Goal: Task Accomplishment & Management: Manage account settings

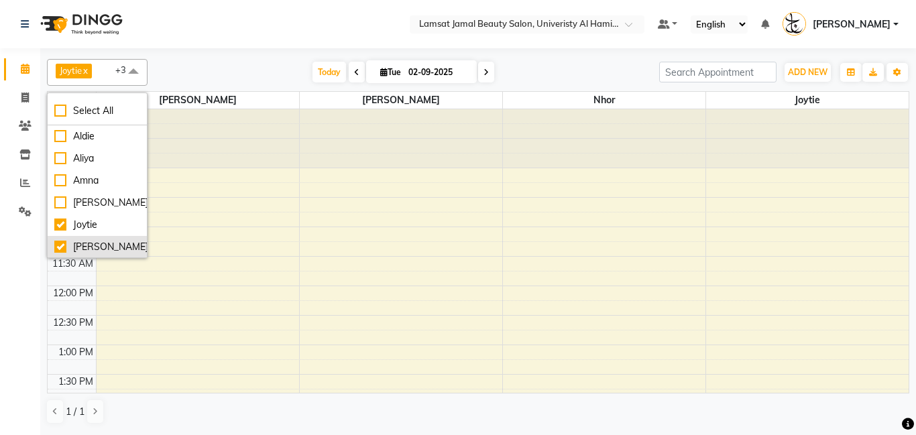
scroll to position [5, 0]
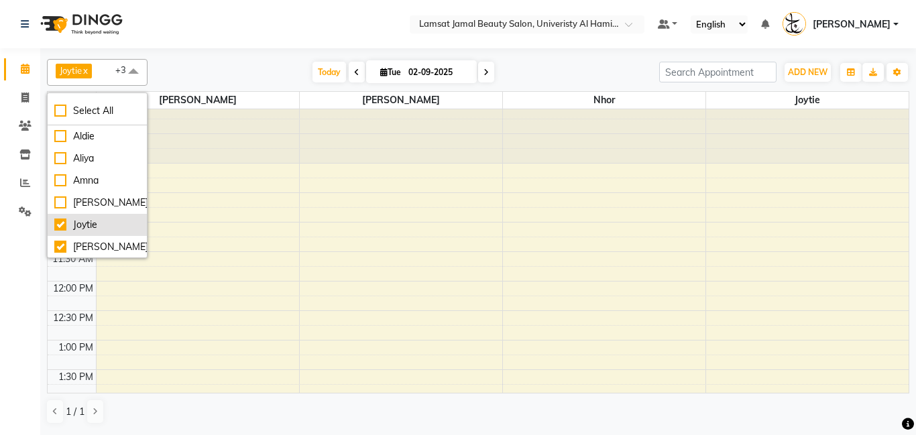
click at [67, 227] on div "Joytie" at bounding box center [97, 225] width 86 height 14
checkbox input "false"
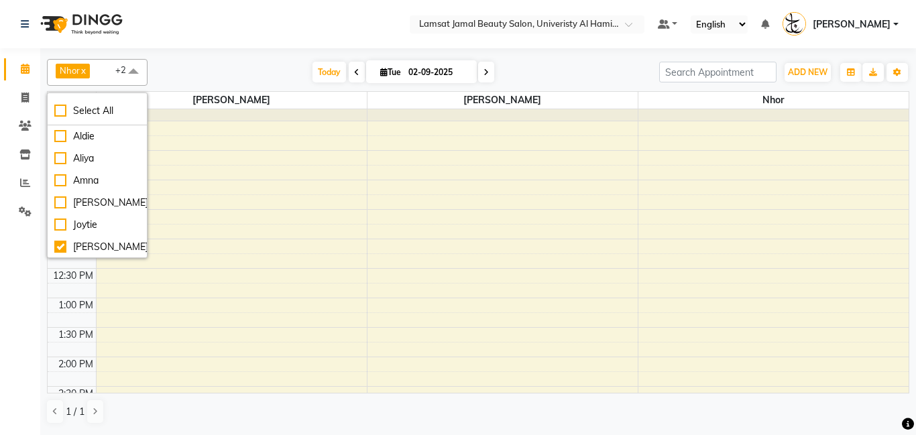
scroll to position [0, 0]
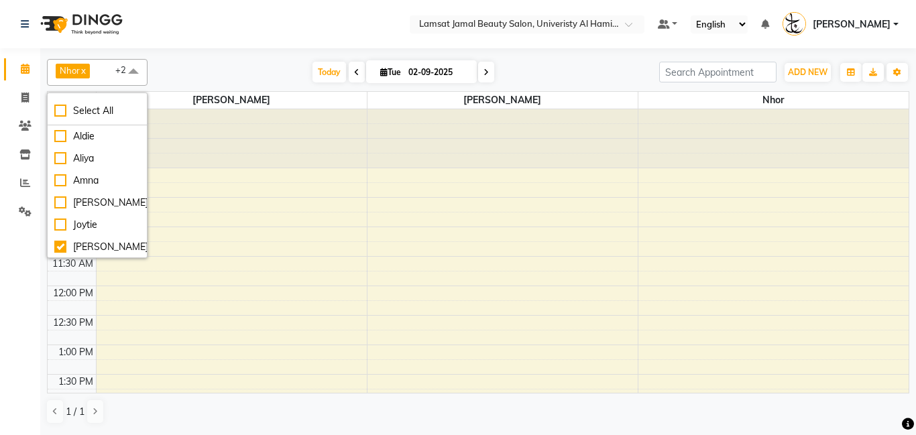
click at [573, 50] on div at bounding box center [478, 50] width 863 height 5
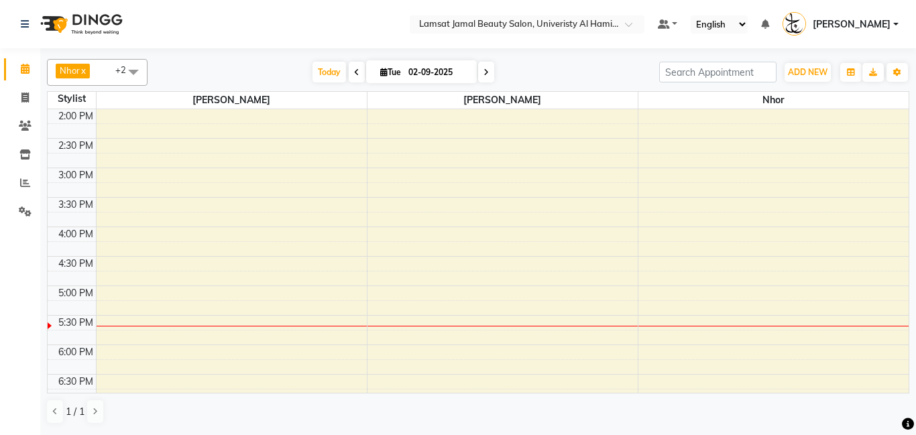
scroll to position [296, 0]
click at [751, 216] on div "9:00 AM 9:30 AM 10:00 AM 10:30 AM 11:00 AM 11:30 AM 12:00 PM 12:30 PM 1:00 PM 1…" at bounding box center [478, 255] width 861 height 885
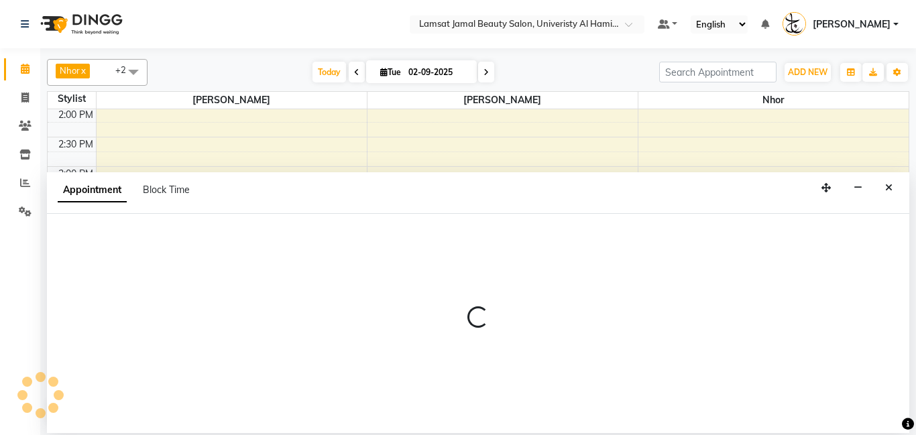
select select "79907"
select select "tentative"
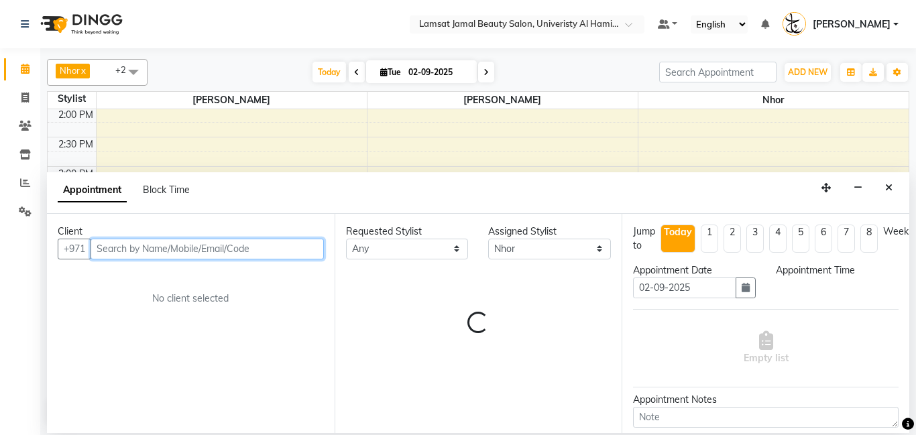
select select "945"
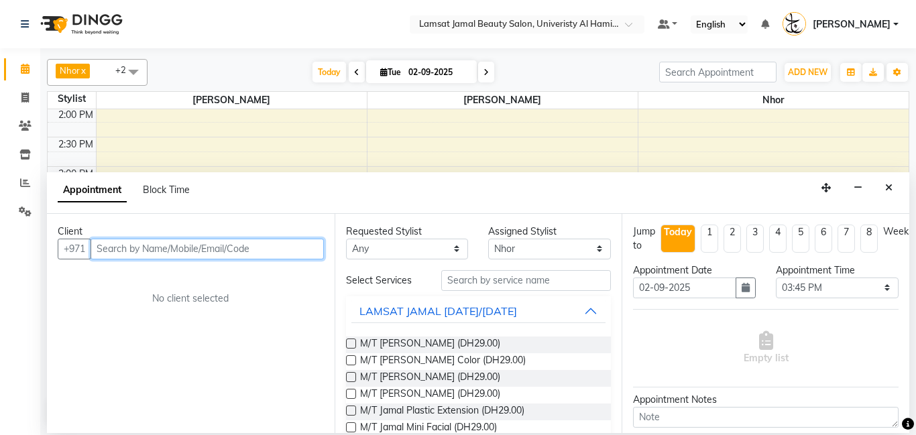
click at [248, 241] on input "text" at bounding box center [207, 249] width 233 height 21
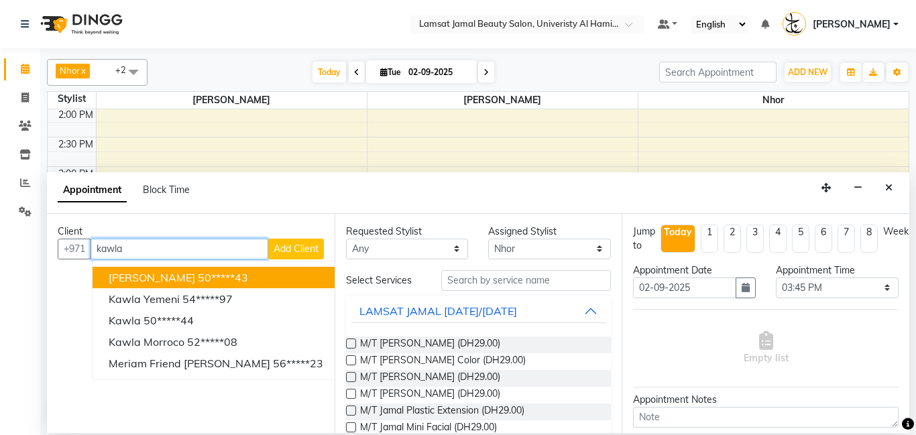
type input "kawla"
click at [296, 239] on button "Add Client" at bounding box center [296, 249] width 56 height 21
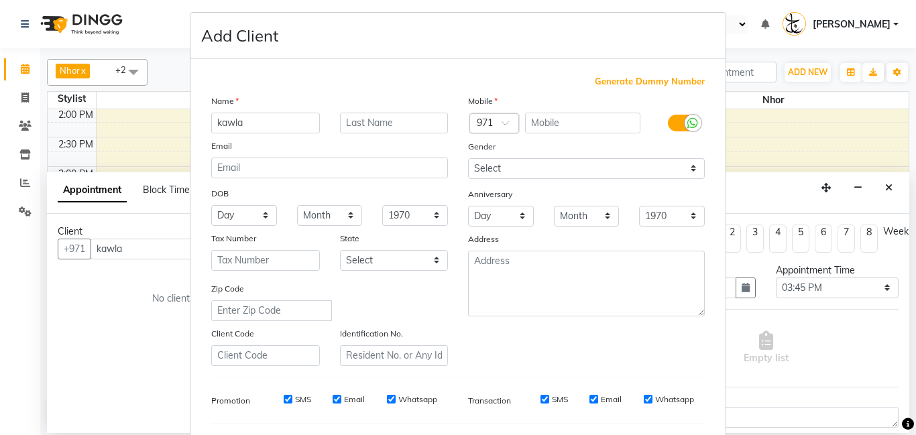
scroll to position [184, 0]
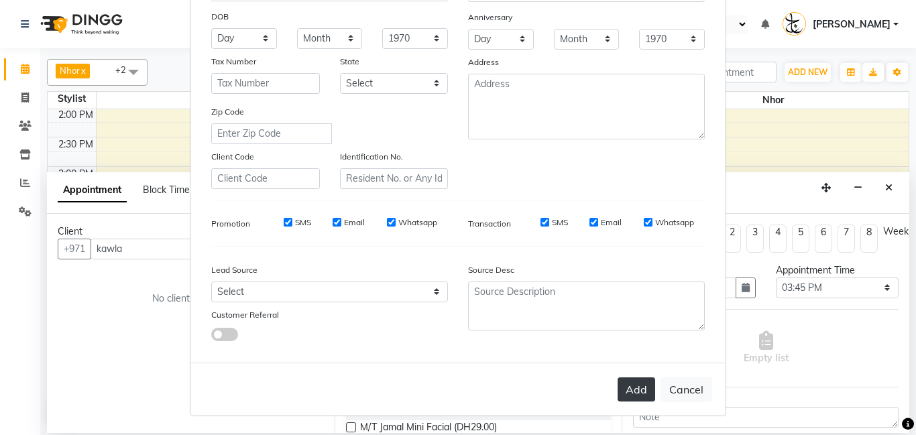
click at [642, 394] on button "Add" at bounding box center [637, 390] width 38 height 24
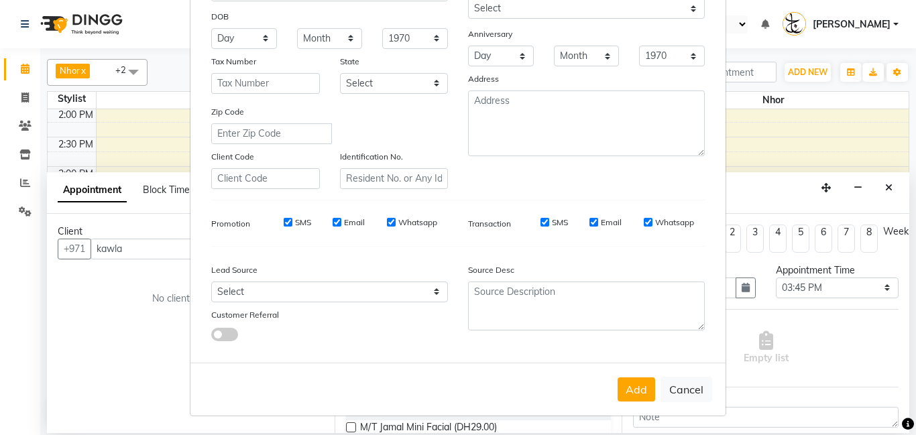
click at [78, 371] on ngb-modal-window "Add Client Generate Dummy Number Name kawla Email DOB Day 01 02 03 04 05 06 07 …" at bounding box center [458, 217] width 916 height 435
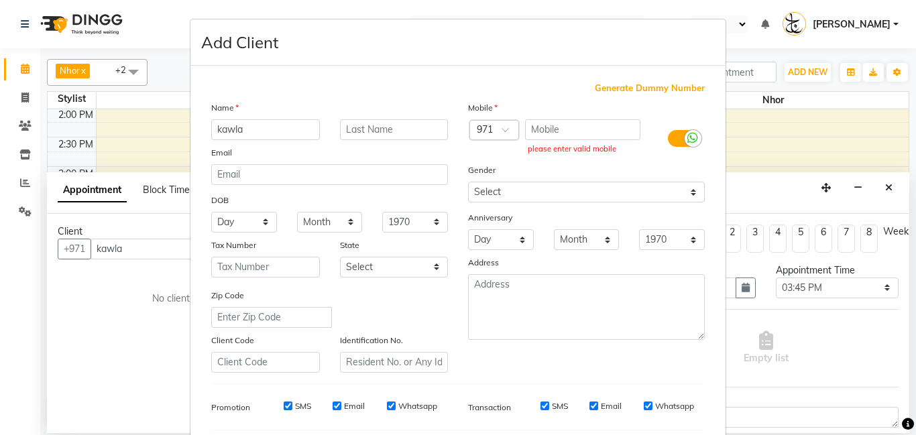
click at [856, 392] on ngb-modal-window "Add Client Generate Dummy Number Name kawla Email DOB Day 01 02 03 04 05 06 07 …" at bounding box center [458, 217] width 916 height 435
click at [855, 370] on ngb-modal-window "Add Client Generate Dummy Number Name kawla Email DOB Day 01 02 03 04 05 06 07 …" at bounding box center [458, 217] width 916 height 435
click at [72, 250] on ngb-modal-window "Add Client Generate Dummy Number Name kawla Email DOB Day 01 02 03 04 05 06 07 …" at bounding box center [458, 217] width 916 height 435
click at [25, 105] on ngb-modal-window "Add Client Generate Dummy Number Name kawla Email DOB Day 01 02 03 04 05 06 07 …" at bounding box center [458, 217] width 916 height 435
click at [26, 100] on ngb-modal-window "Add Client Generate Dummy Number Name kawla Email DOB Day 01 02 03 04 05 06 07 …" at bounding box center [458, 217] width 916 height 435
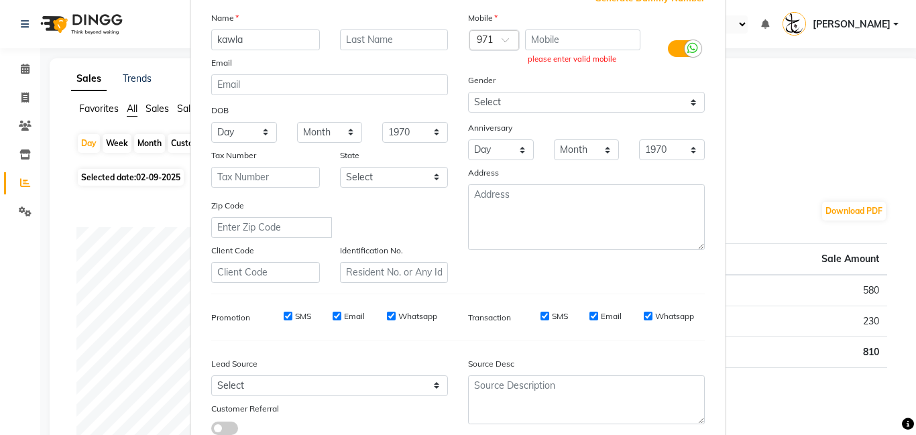
scroll to position [184, 0]
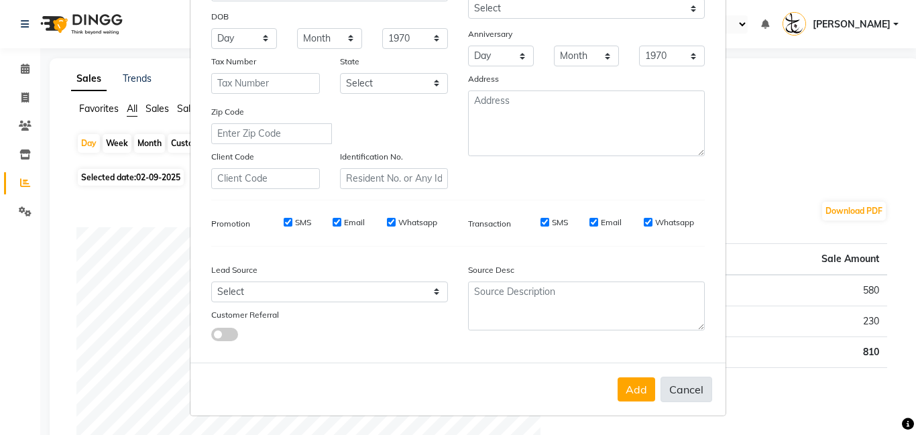
click at [688, 388] on button "Cancel" at bounding box center [687, 389] width 52 height 25
select select
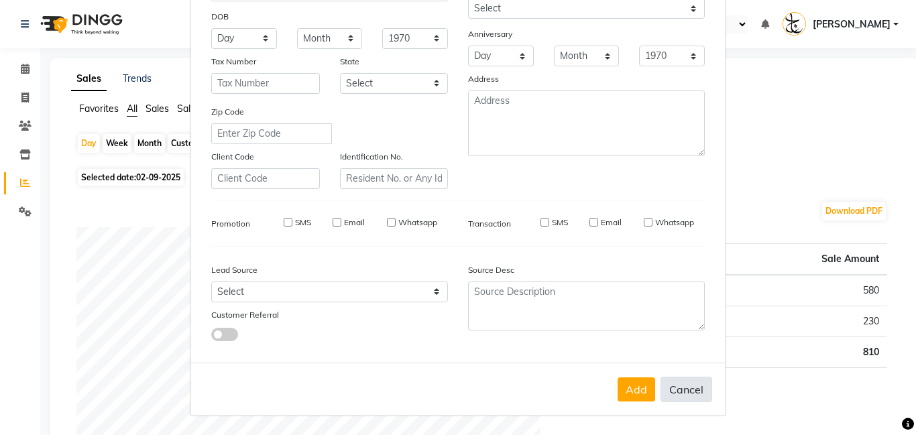
select select
checkbox input "false"
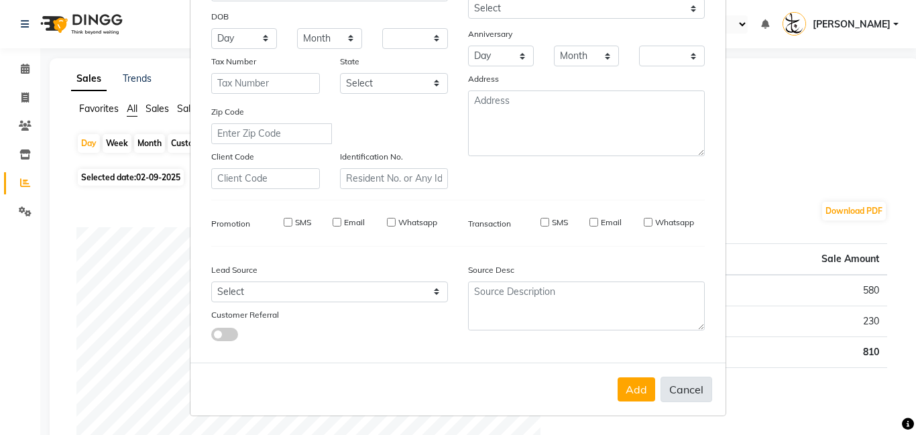
checkbox input "false"
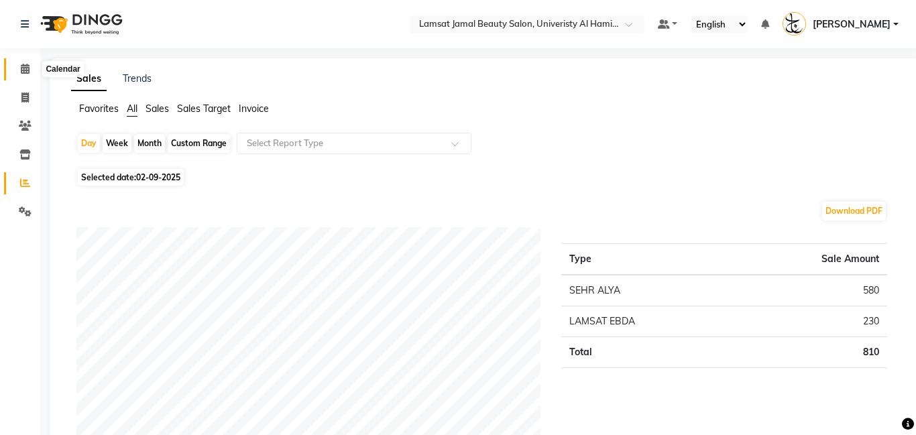
click at [19, 72] on span at bounding box center [24, 69] width 23 height 15
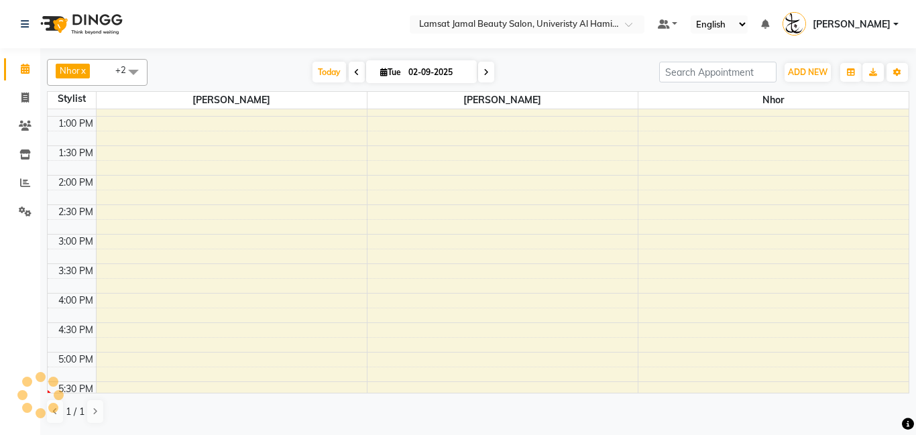
scroll to position [272, 0]
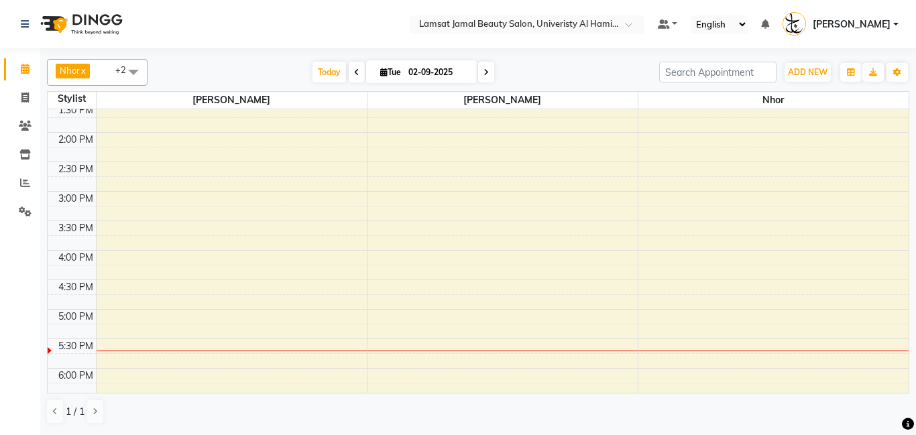
click at [739, 266] on div "9:00 AM 9:30 AM 10:00 AM 10:30 AM 11:00 AM 11:30 AM 12:00 PM 12:30 PM 1:00 PM 1…" at bounding box center [478, 280] width 861 height 885
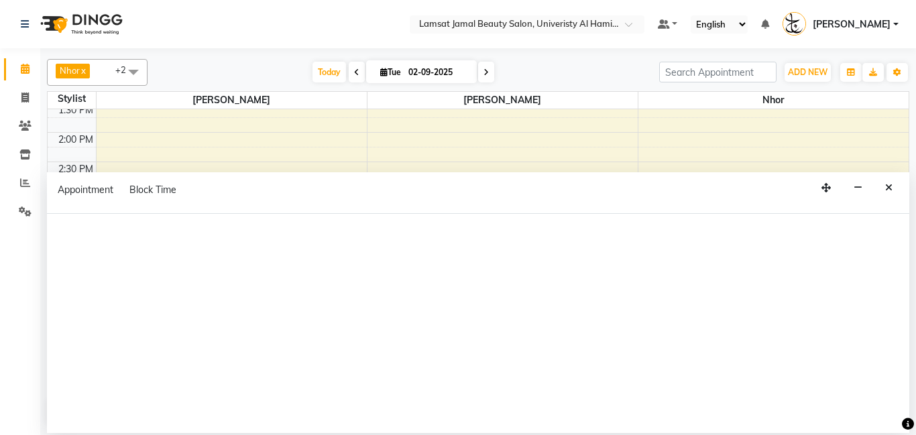
select select "79907"
select select "975"
select select "tentative"
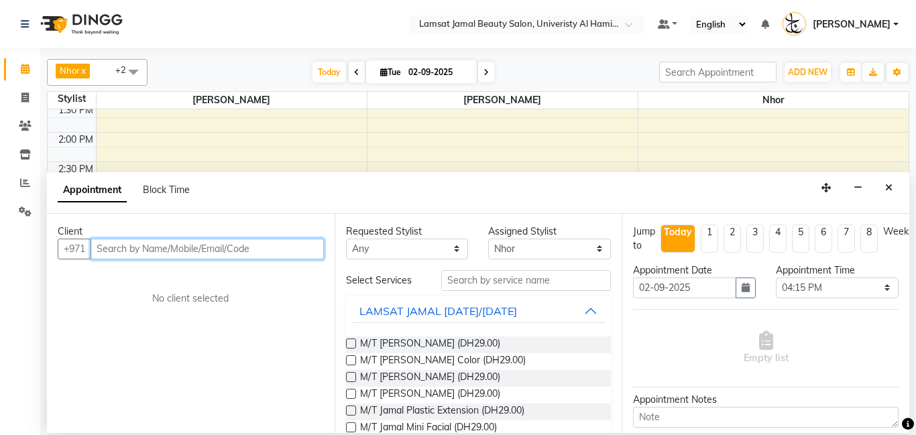
click at [139, 251] on input "text" at bounding box center [207, 249] width 233 height 21
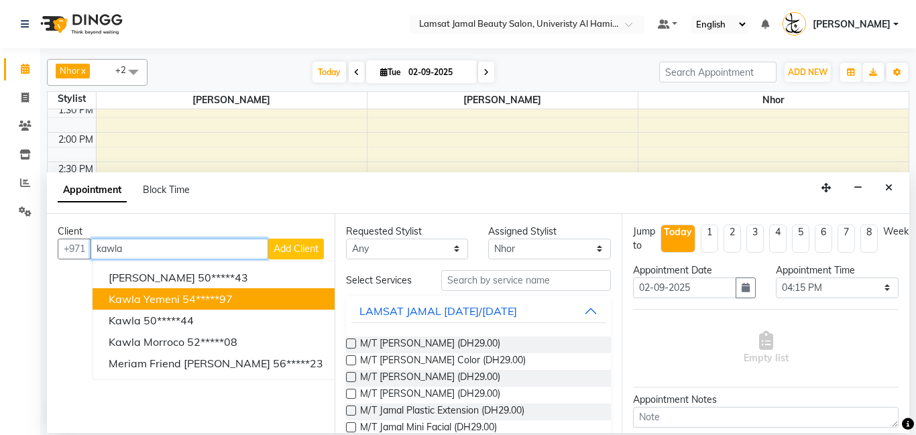
click at [183, 303] on ngb-highlight "54*****97" at bounding box center [207, 298] width 50 height 13
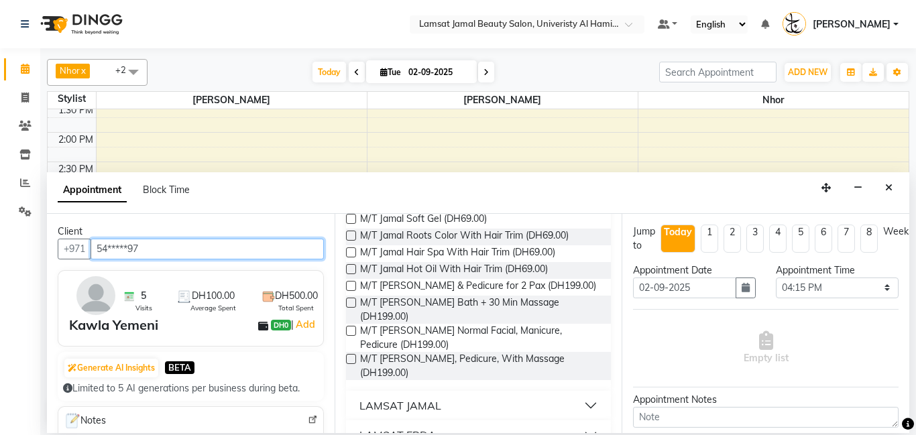
scroll to position [324, 0]
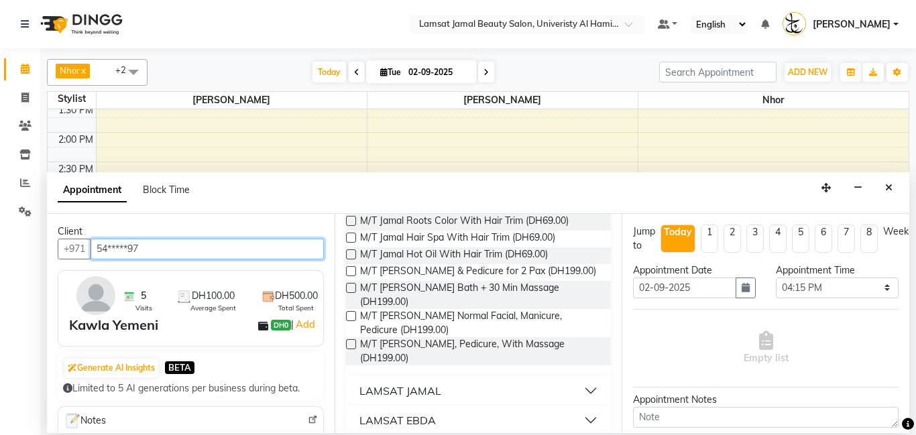
type input "54*****97"
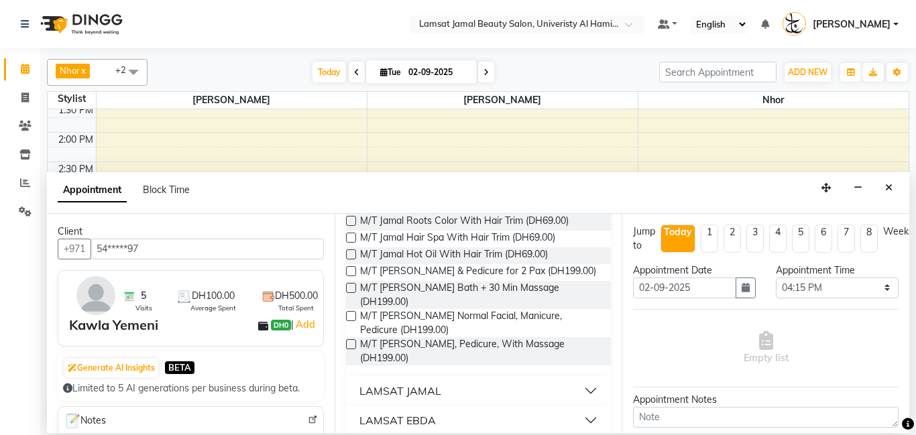
click at [457, 396] on button "LAMSAT JAMAL" at bounding box center [478, 391] width 255 height 24
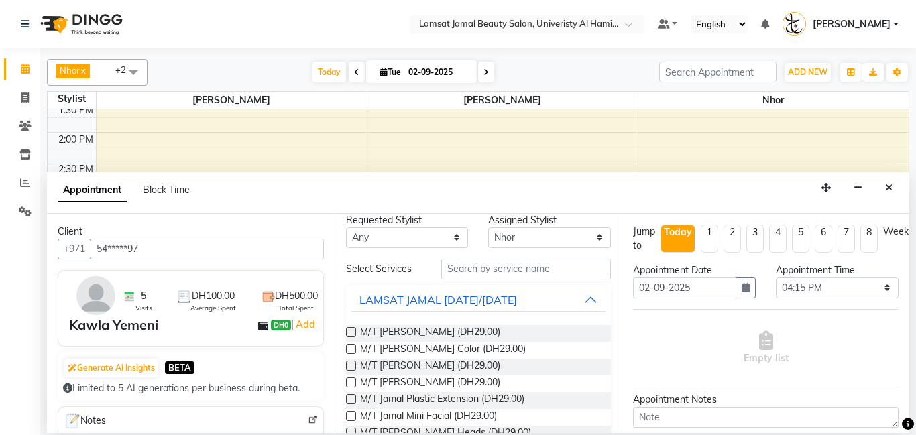
scroll to position [0, 0]
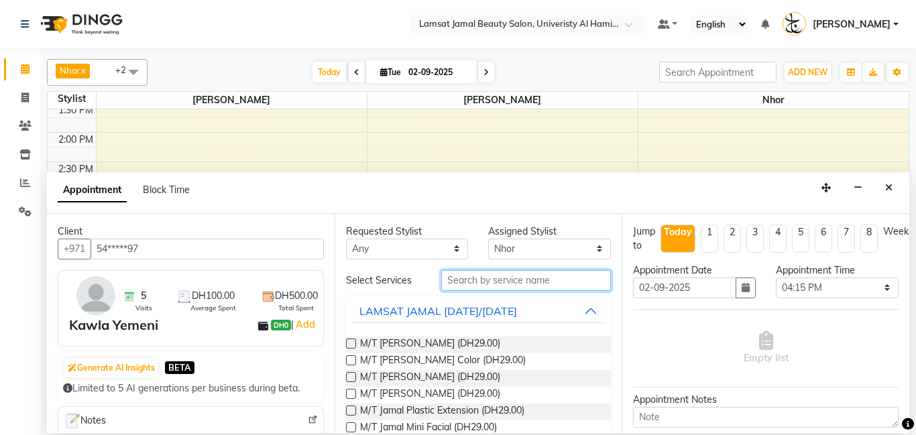
click at [500, 279] on input "text" at bounding box center [526, 280] width 170 height 21
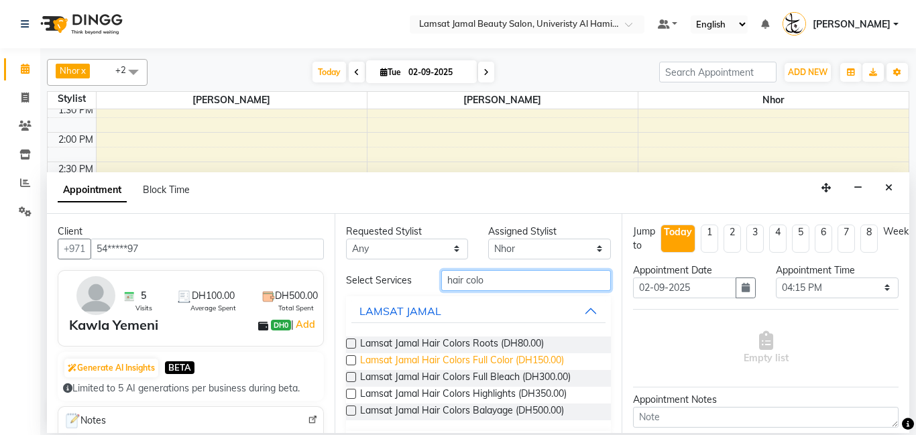
type input "hair colo"
click at [516, 363] on span "Lamsat Jamal Hair Colors Full Color (DH150.00)" at bounding box center [462, 361] width 204 height 17
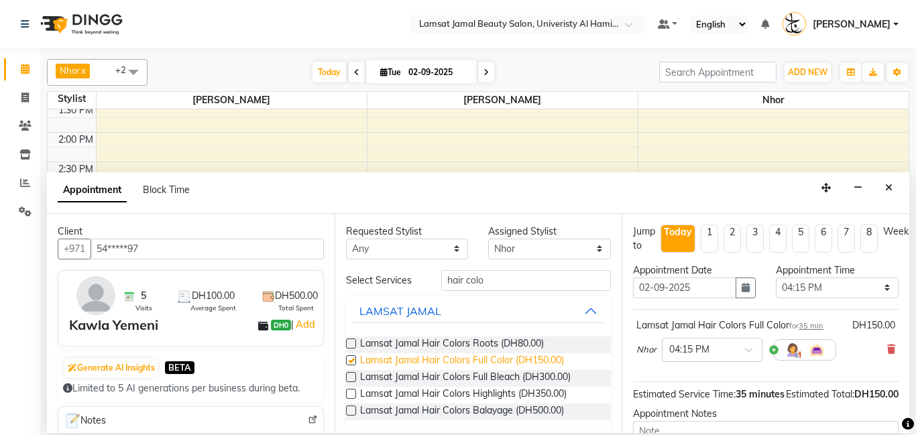
checkbox input "false"
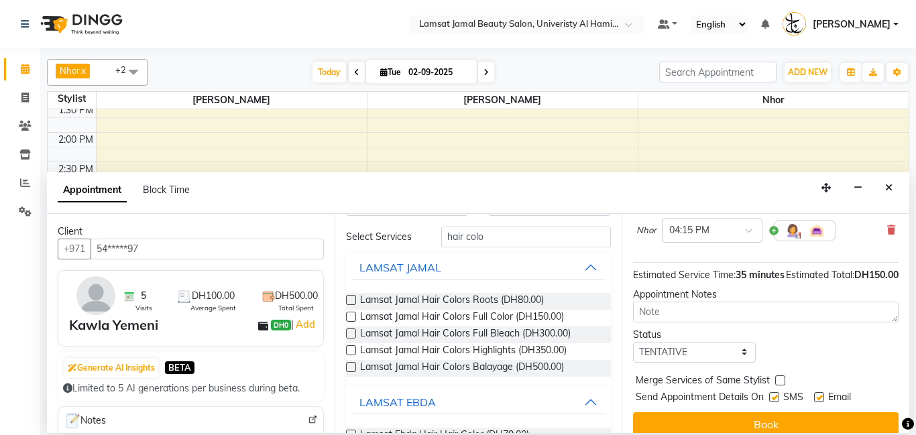
scroll to position [148, 0]
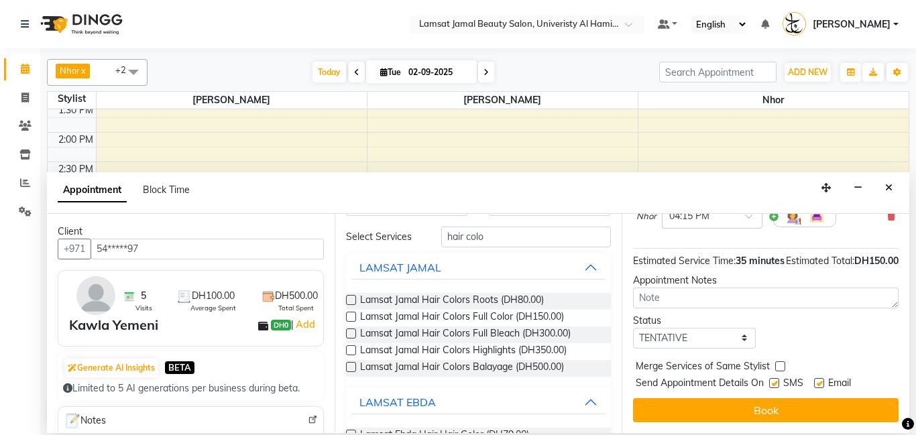
click at [780, 370] on label at bounding box center [780, 367] width 10 height 10
click at [780, 370] on input "checkbox" at bounding box center [779, 368] width 9 height 9
checkbox input "true"
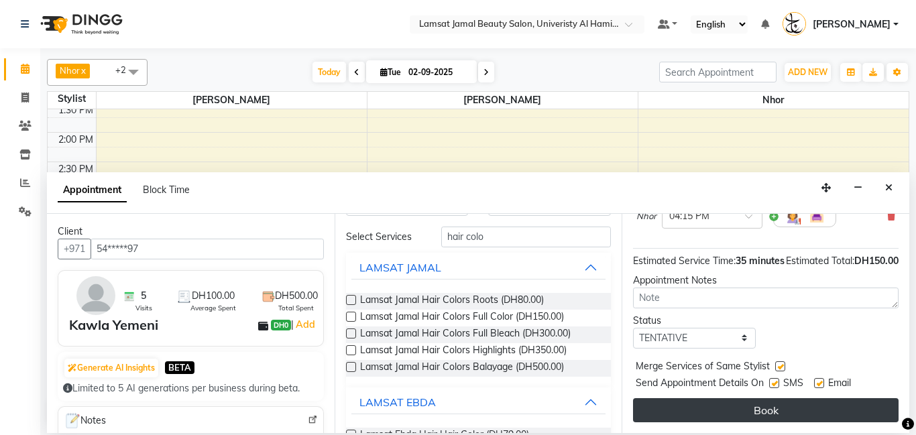
click at [795, 413] on button "Book" at bounding box center [766, 410] width 266 height 24
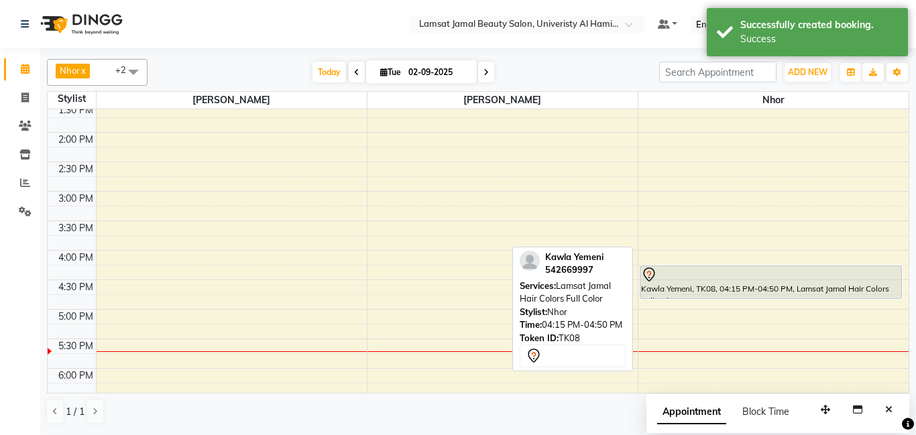
click at [750, 288] on div "Kawla Yemeni, TK08, 04:15 PM-04:50 PM, Lamsat Jamal Hair Colors Full Color" at bounding box center [771, 282] width 261 height 32
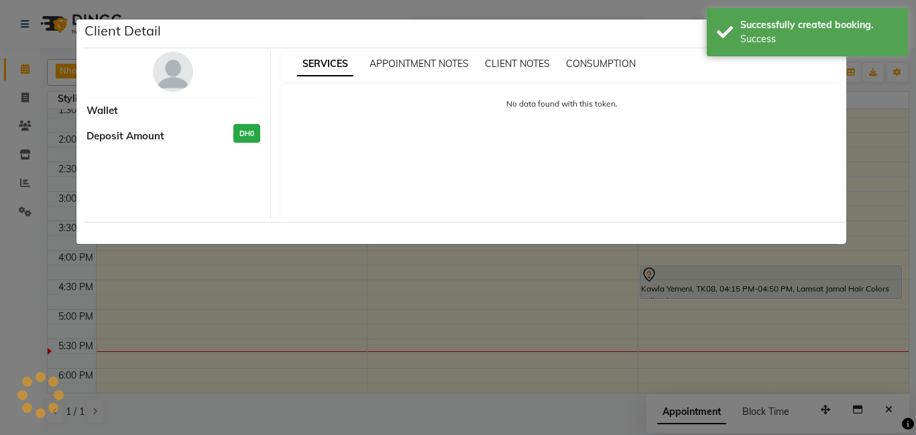
select select "7"
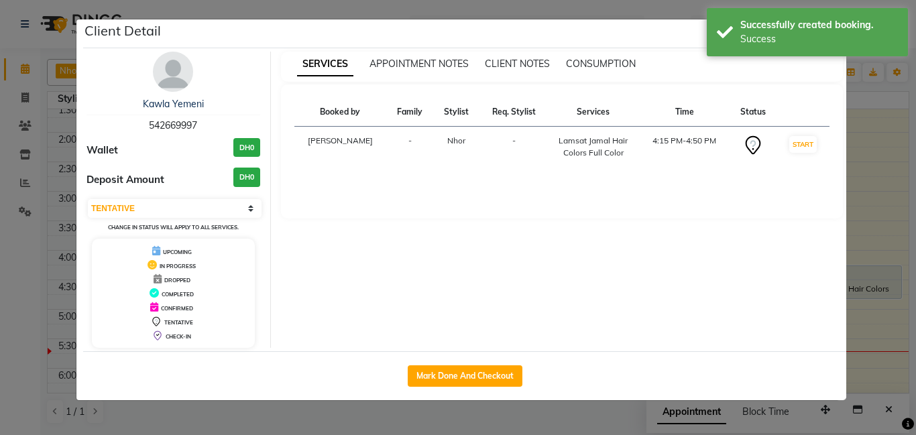
click at [6, 298] on ngb-modal-window "Client Detail [GEOGRAPHIC_DATA] Yemeni 542669997 Wallet DH0 Deposit Amount DH0 …" at bounding box center [458, 217] width 916 height 435
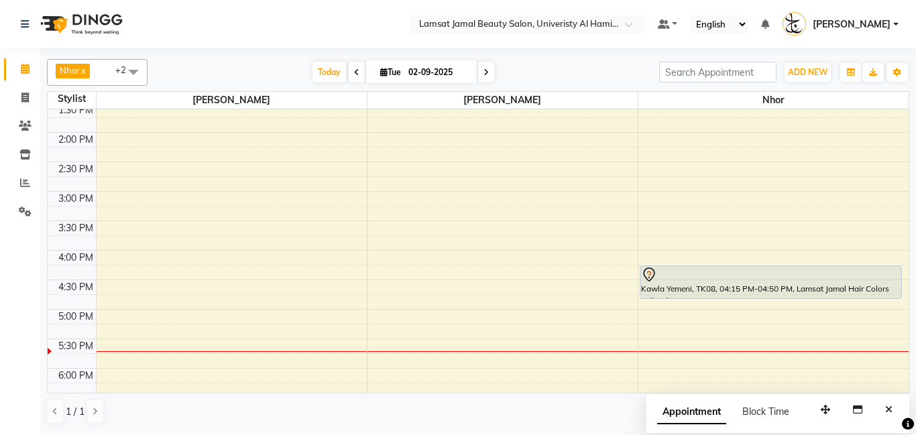
click at [733, 315] on div "9:00 AM 9:30 AM 10:00 AM 10:30 AM 11:00 AM 11:30 AM 12:00 PM 12:30 PM 1:00 PM 1…" at bounding box center [478, 280] width 861 height 885
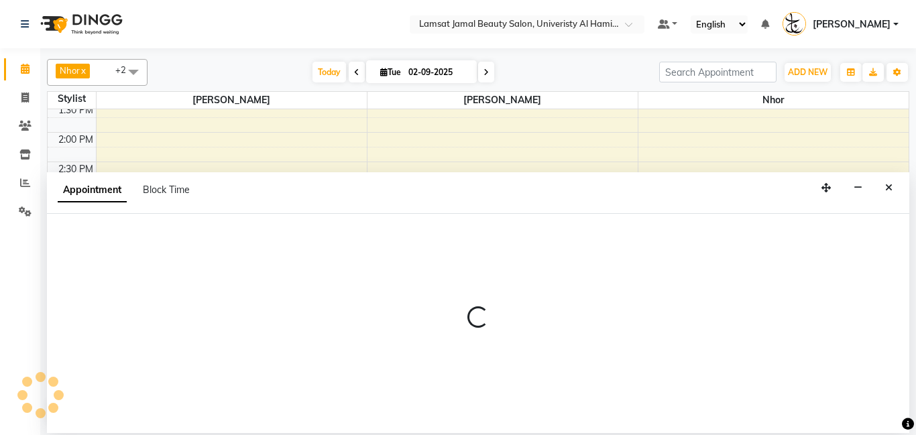
select select "79907"
select select "tentative"
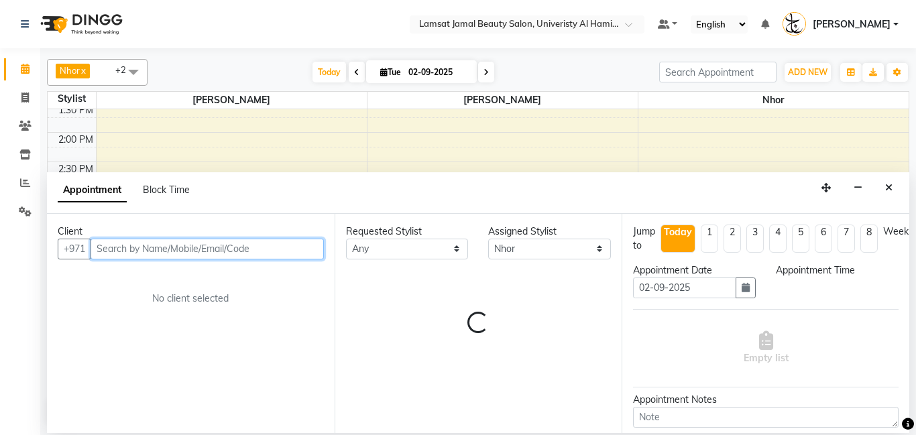
select select "1020"
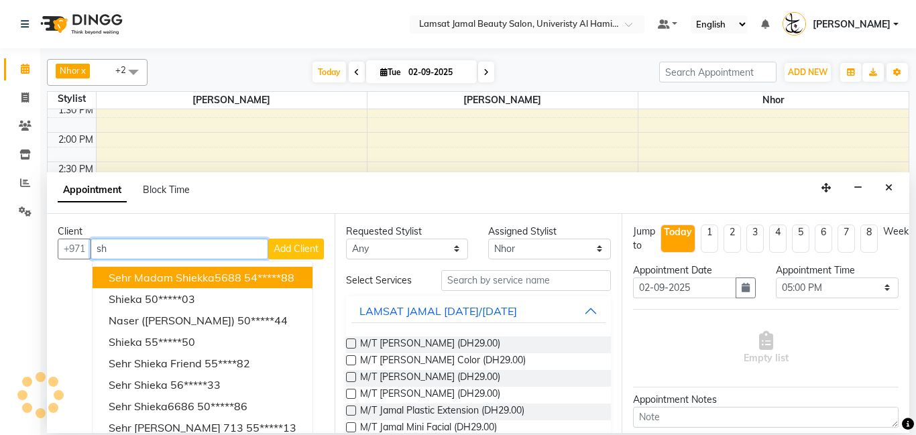
type input "s"
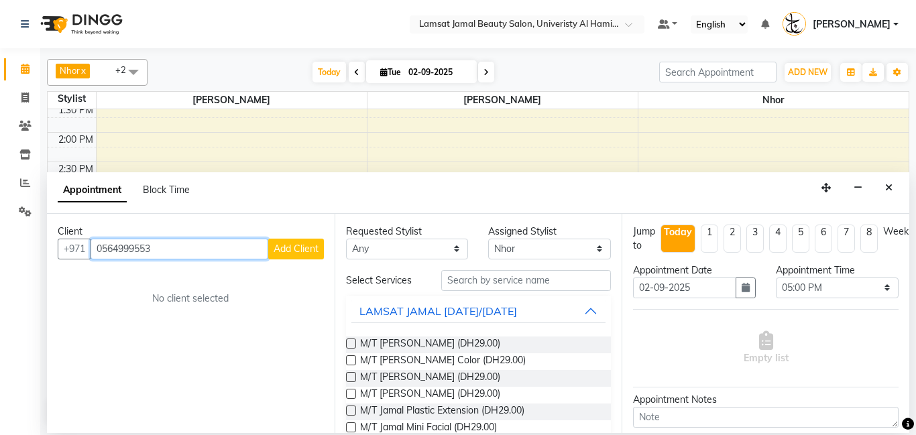
type input "0564999553"
click at [279, 250] on span "Add Client" at bounding box center [296, 249] width 45 height 12
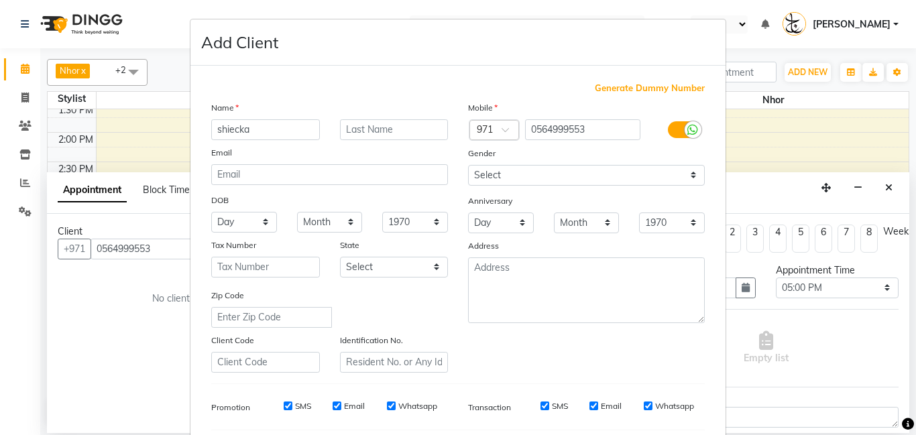
type input "shiecka"
click at [429, 126] on input "text" at bounding box center [394, 129] width 109 height 21
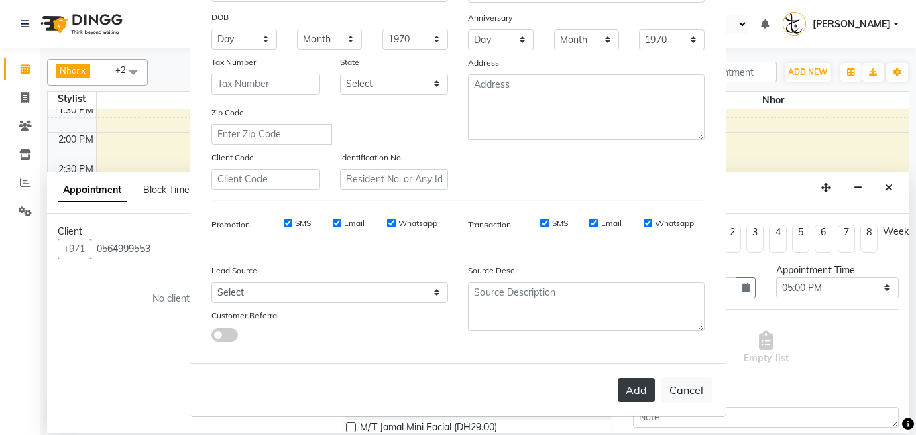
scroll to position [184, 0]
type input "kawla"
click at [653, 391] on button "Add" at bounding box center [637, 390] width 38 height 24
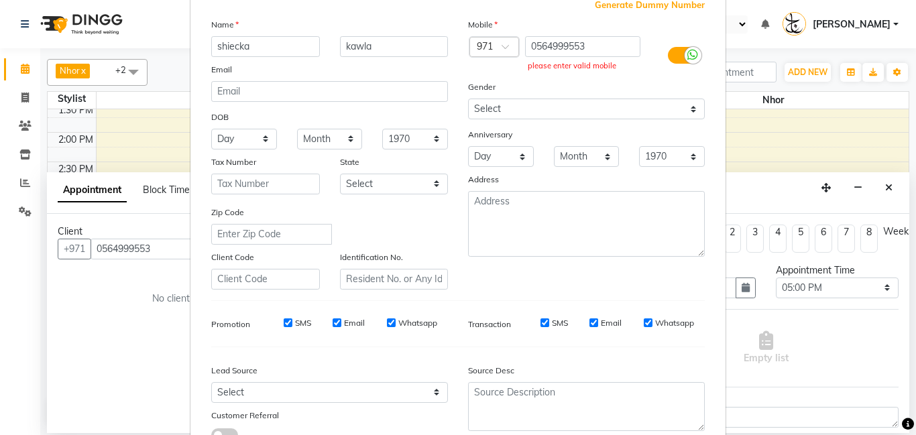
scroll to position [76, 0]
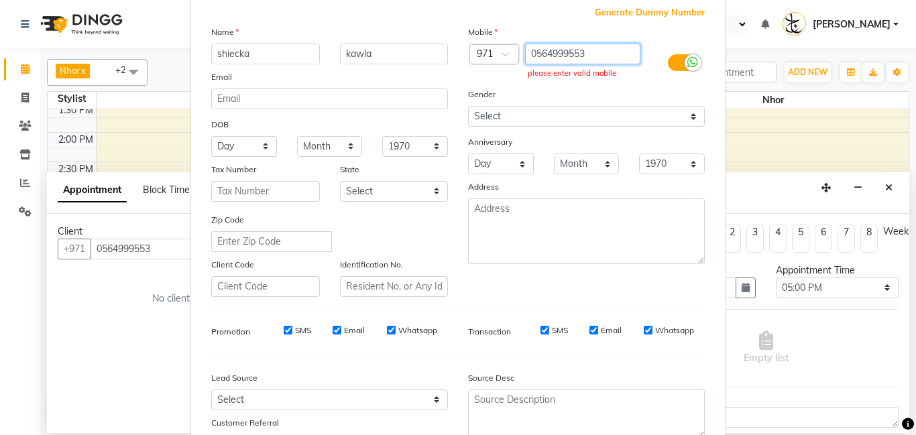
click at [536, 54] on input "0564999553" at bounding box center [583, 54] width 116 height 21
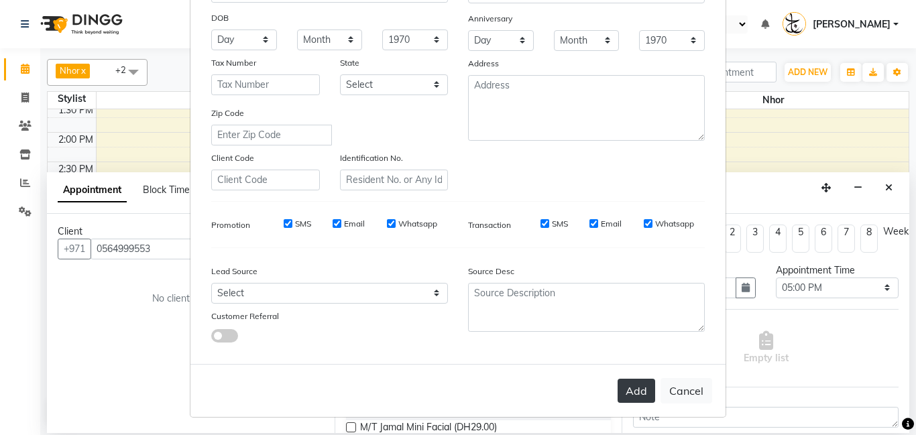
scroll to position [184, 0]
type input "564999553"
click at [627, 391] on button "Add" at bounding box center [637, 390] width 38 height 24
type input "56*****53"
select select
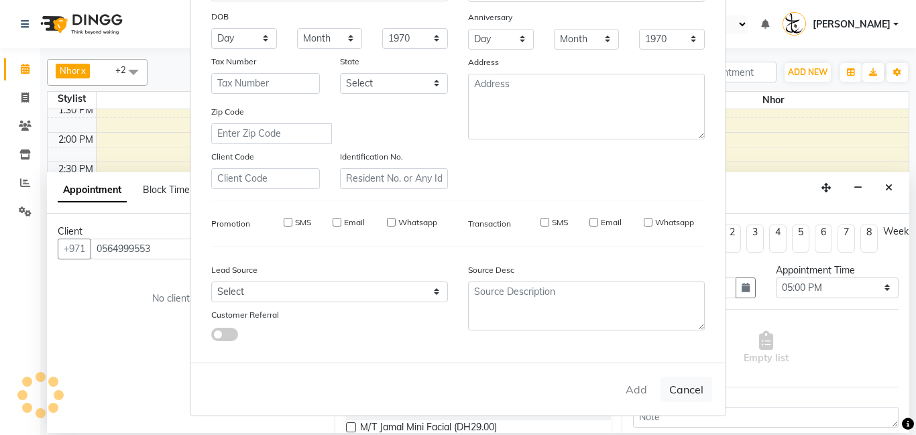
select select
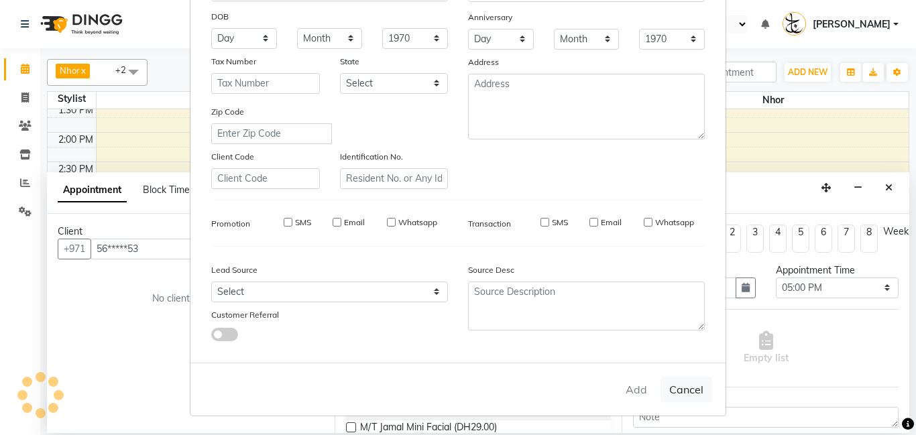
select select
checkbox input "false"
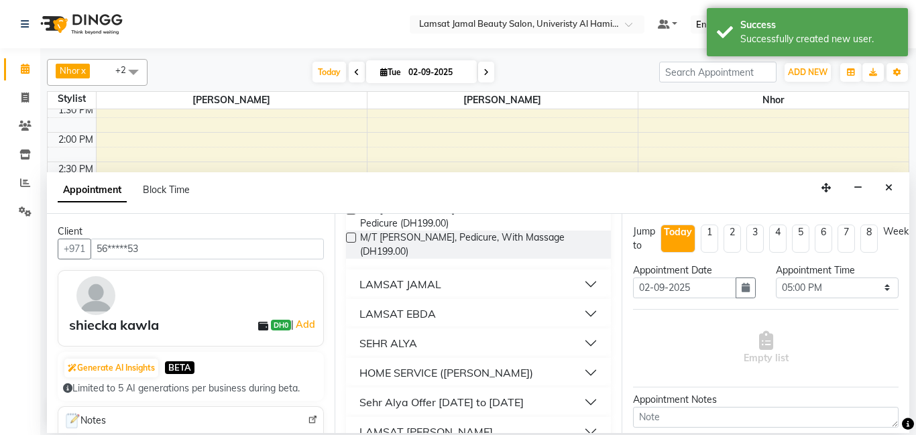
scroll to position [421, 0]
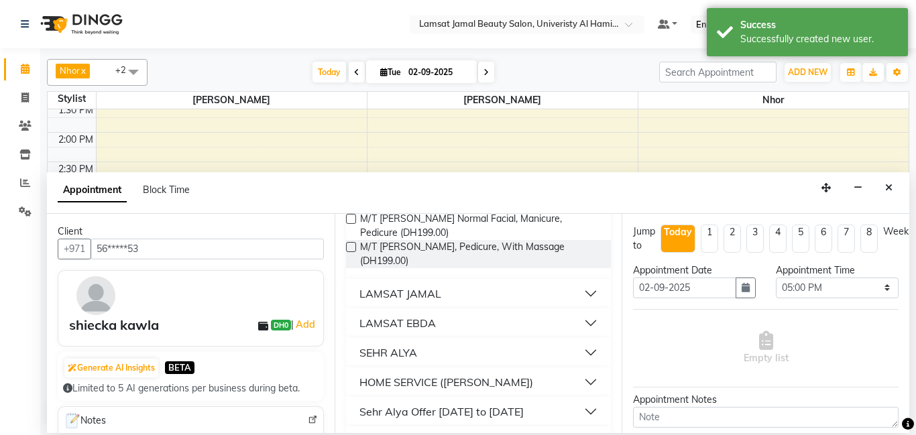
click at [423, 298] on div "LAMSAT JAMAL" at bounding box center [401, 294] width 82 height 16
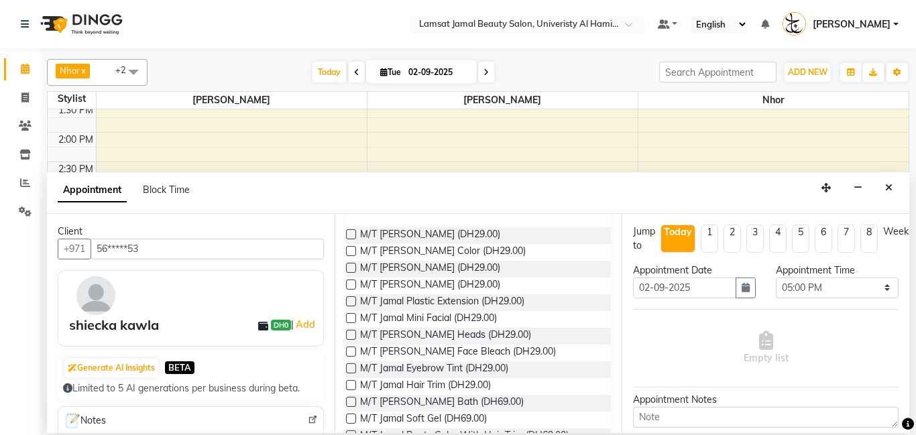
scroll to position [0, 0]
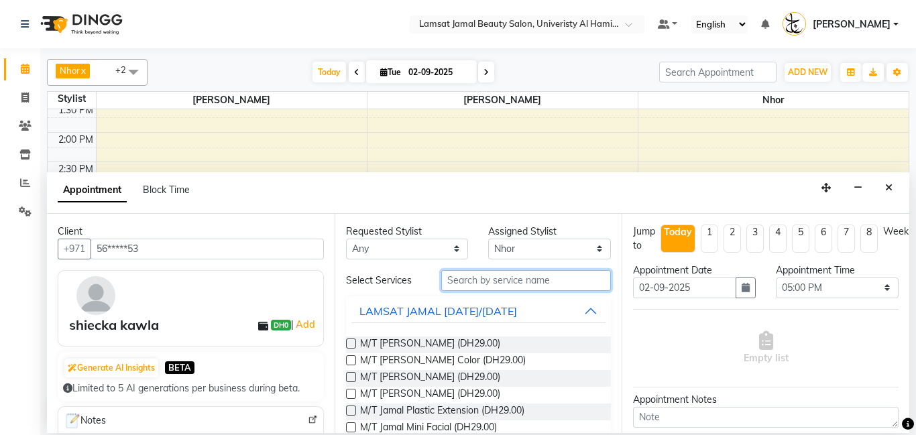
click at [515, 284] on input "text" at bounding box center [526, 280] width 170 height 21
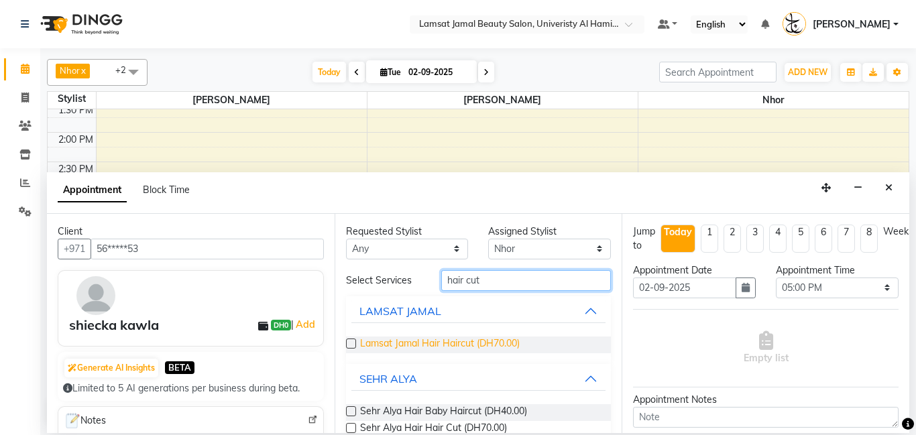
type input "hair cut"
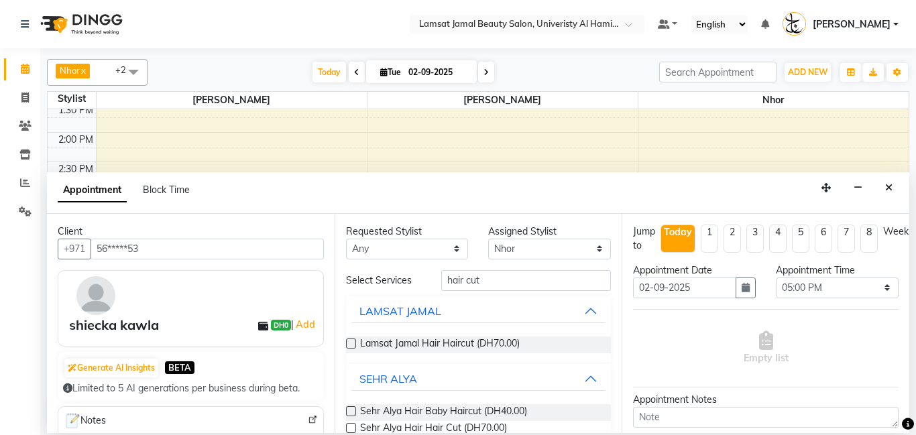
drag, startPoint x: 462, startPoint y: 345, endPoint x: 479, endPoint y: 332, distance: 21.1
click at [466, 341] on span "Lamsat Jamal Hair Haircut (DH70.00)" at bounding box center [440, 345] width 160 height 17
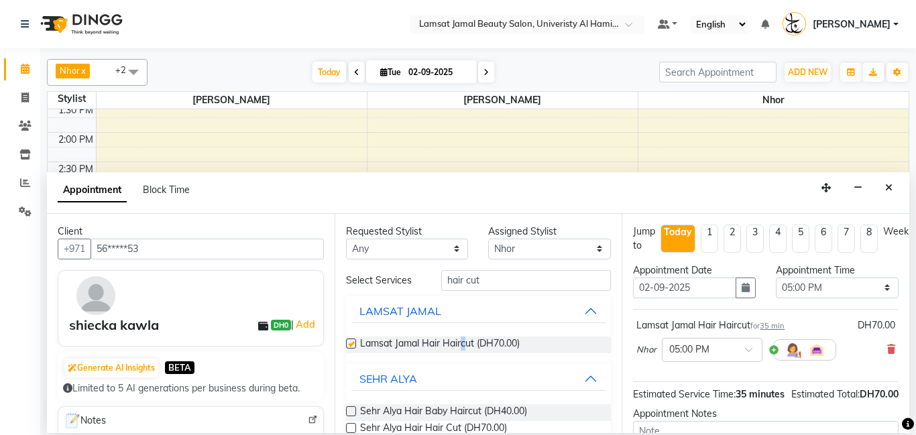
checkbox input "false"
click at [434, 305] on div "LAMSAT JAMAL" at bounding box center [401, 311] width 82 height 16
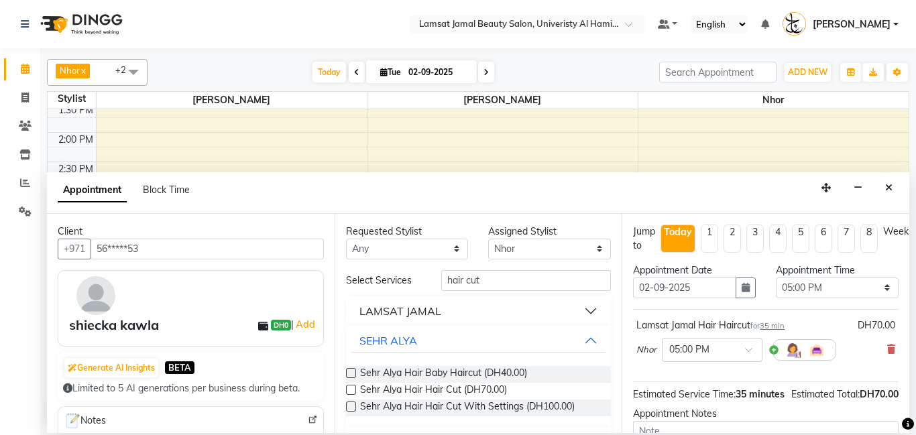
click at [434, 308] on div "LAMSAT JAMAL" at bounding box center [401, 311] width 82 height 16
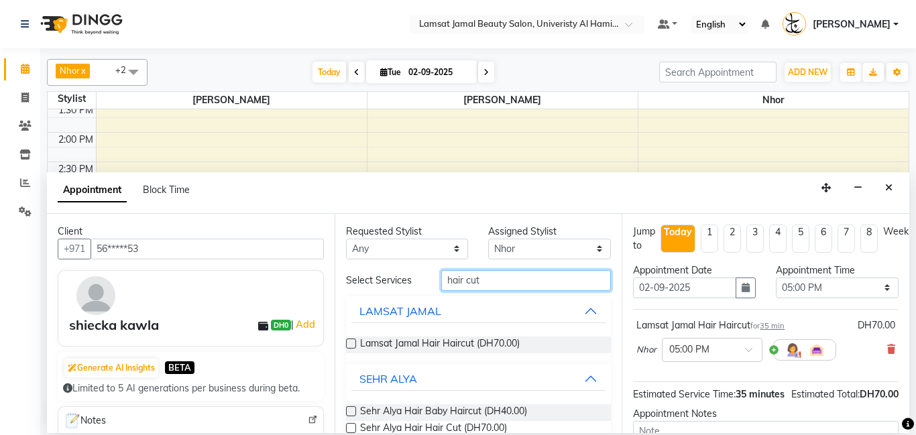
click at [519, 278] on input "hair cut" at bounding box center [526, 280] width 170 height 21
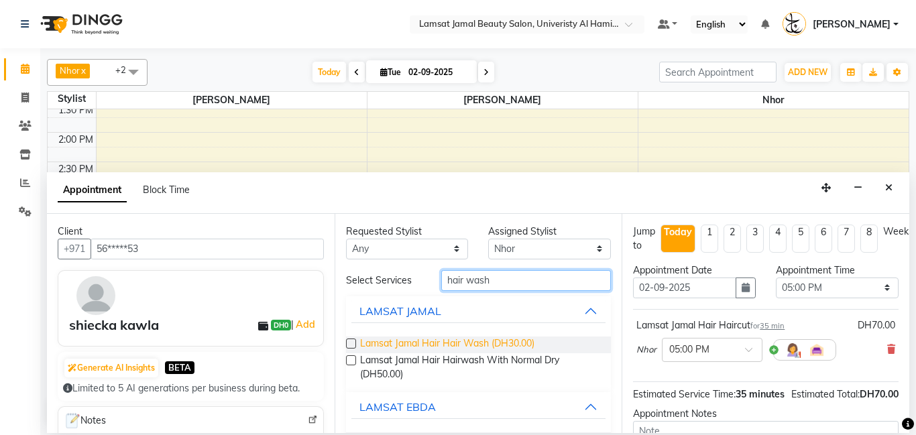
type input "hair wash"
click at [506, 347] on span "Lamsat Jamal Hair Hair Wash (DH30.00)" at bounding box center [447, 345] width 174 height 17
checkbox input "false"
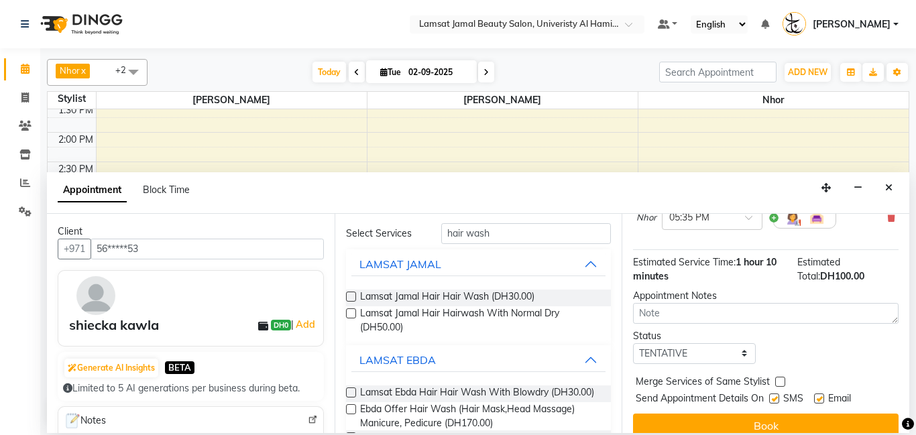
scroll to position [209, 0]
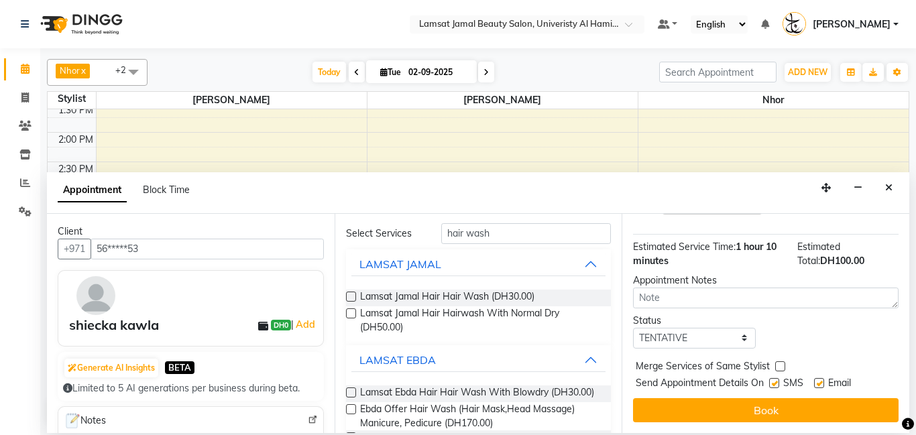
click at [780, 366] on label at bounding box center [780, 367] width 10 height 10
click at [780, 366] on input "checkbox" at bounding box center [779, 368] width 9 height 9
checkbox input "true"
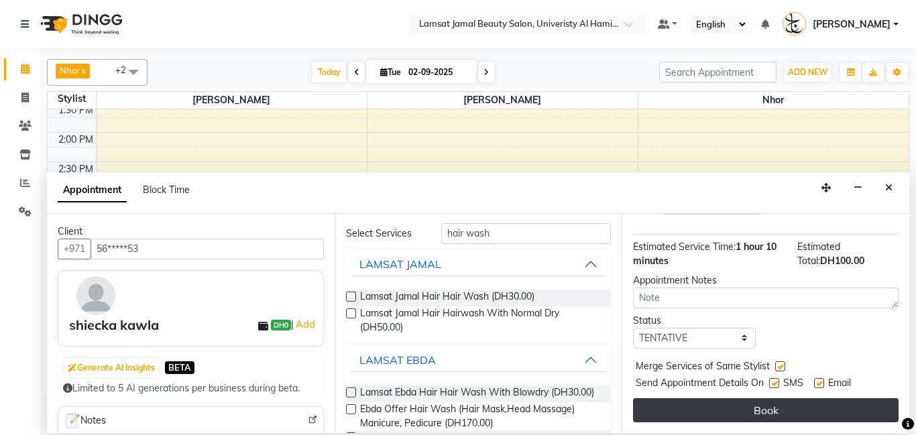
click at [768, 414] on button "Book" at bounding box center [766, 410] width 266 height 24
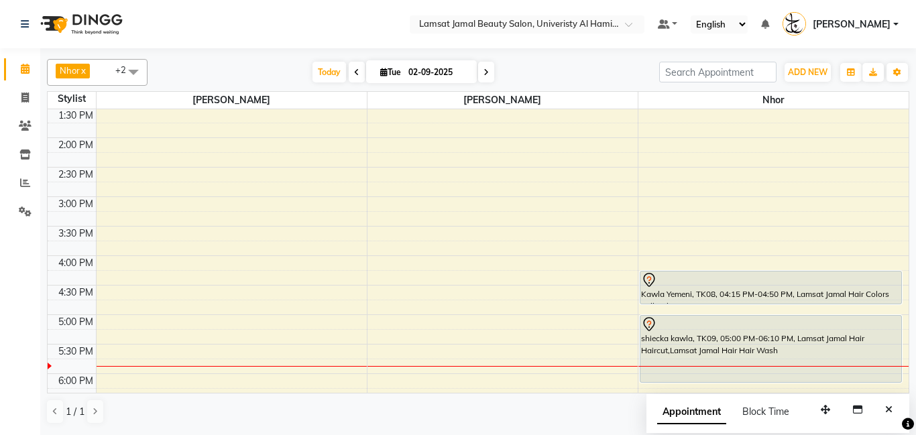
scroll to position [273, 0]
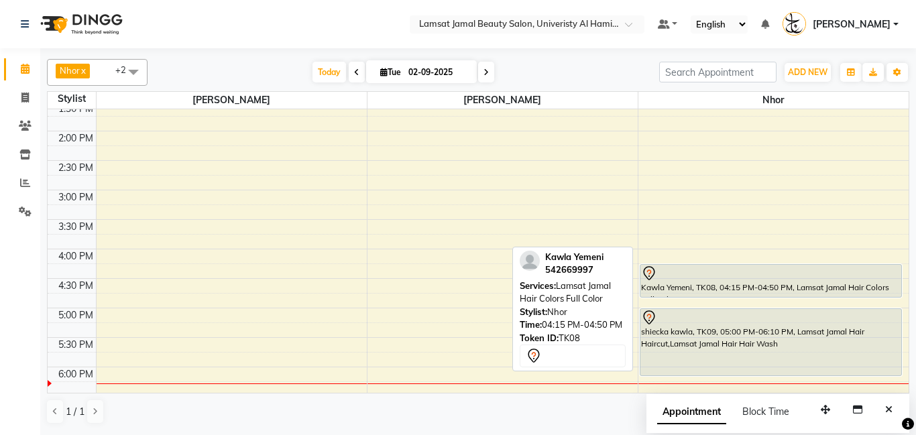
click at [755, 276] on div at bounding box center [771, 274] width 260 height 16
select select "7"
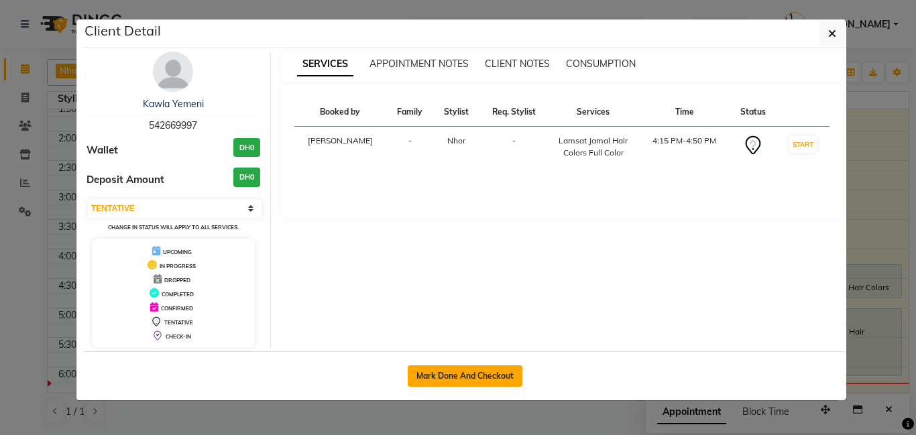
click at [465, 378] on button "Mark Done And Checkout" at bounding box center [465, 376] width 115 height 21
select select "service"
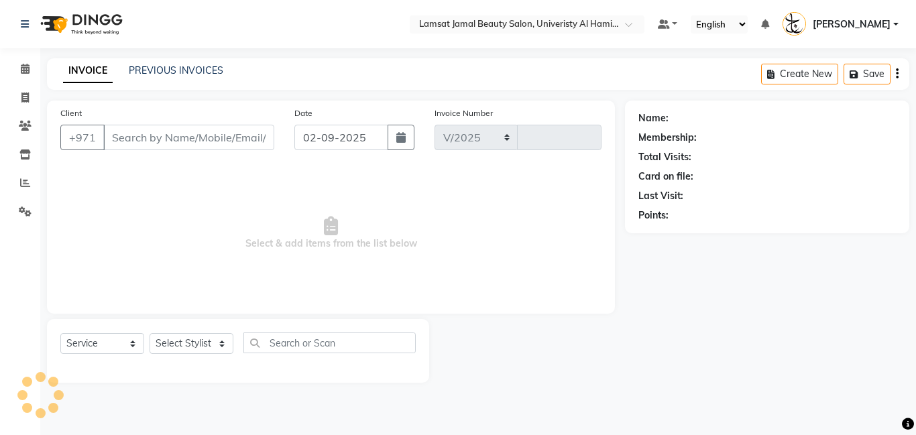
select select "8294"
type input "3169"
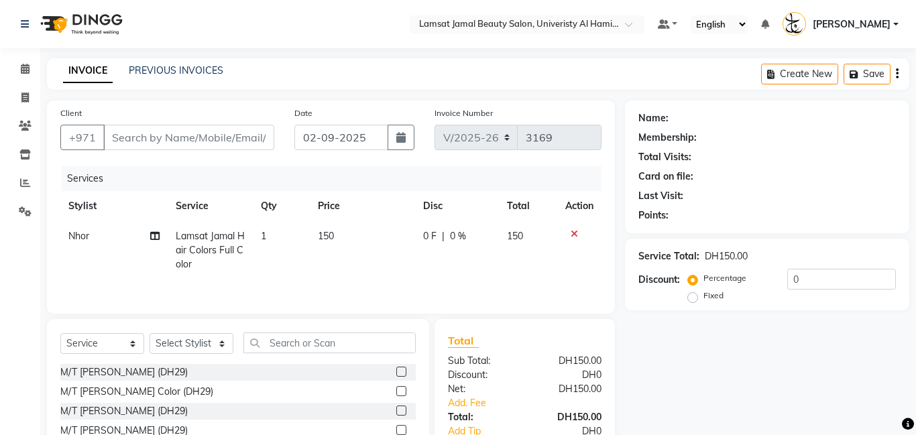
type input "54*****97"
select select "79907"
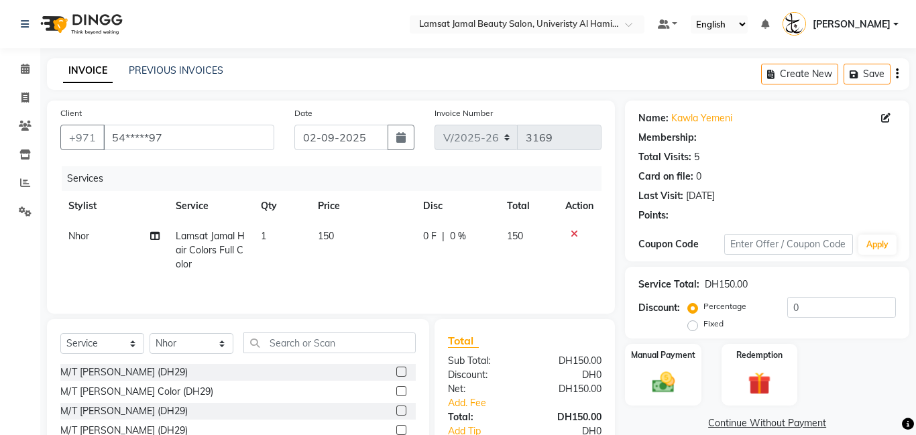
click at [331, 238] on span "150" at bounding box center [326, 236] width 16 height 12
select select "79907"
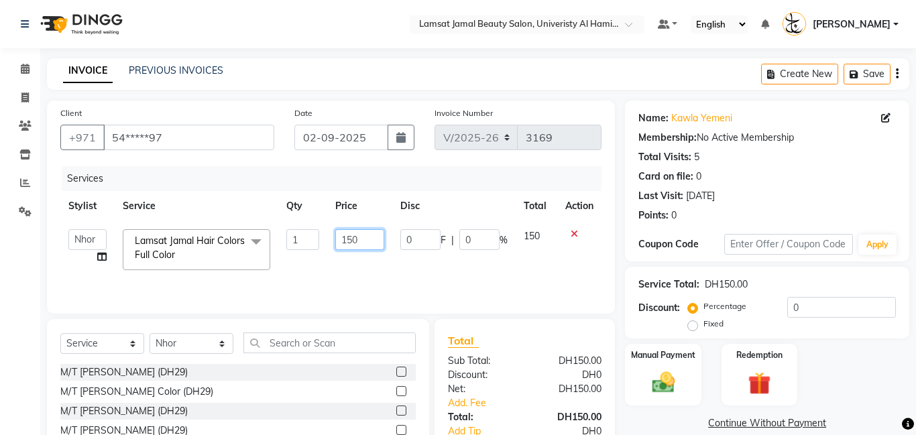
click at [352, 235] on input "150" at bounding box center [359, 239] width 49 height 21
type input "100"
click at [101, 254] on td "[PERSON_NAME] Amna [PERSON_NAME] [PERSON_NAME] Ebda Lamsat [PERSON_NAME] [PERSO…" at bounding box center [87, 249] width 54 height 57
select select "79907"
click at [80, 241] on select "[PERSON_NAME] Amna [PERSON_NAME] [PERSON_NAME] Ebda Lamsat [PERSON_NAME] [PERSO…" at bounding box center [87, 239] width 38 height 21
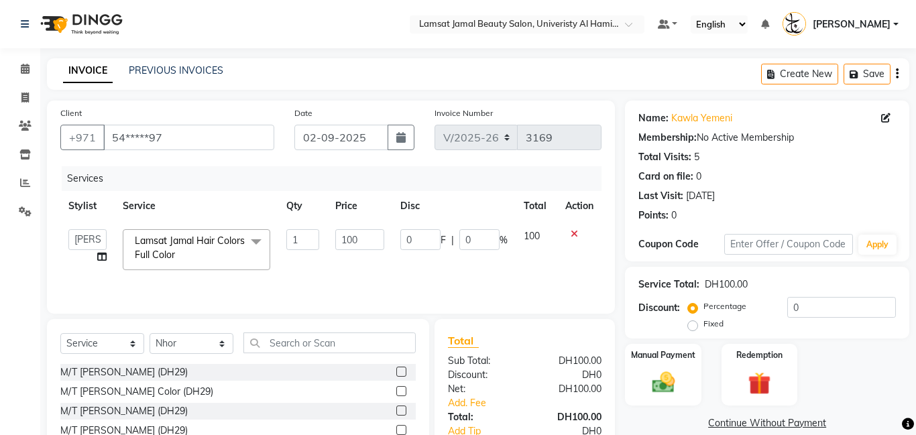
select select "79902"
click at [95, 239] on select "[PERSON_NAME] Amna [PERSON_NAME] [PERSON_NAME] Ebda Lamsat [PERSON_NAME] [PERSO…" at bounding box center [87, 239] width 38 height 21
select select "79907"
click at [105, 255] on icon at bounding box center [101, 256] width 9 height 9
select select "79907"
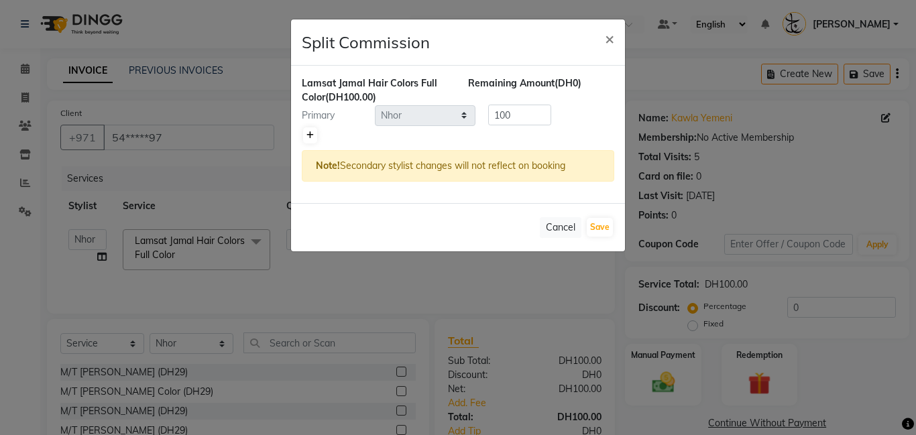
click at [307, 135] on icon at bounding box center [310, 135] width 7 height 8
type input "50"
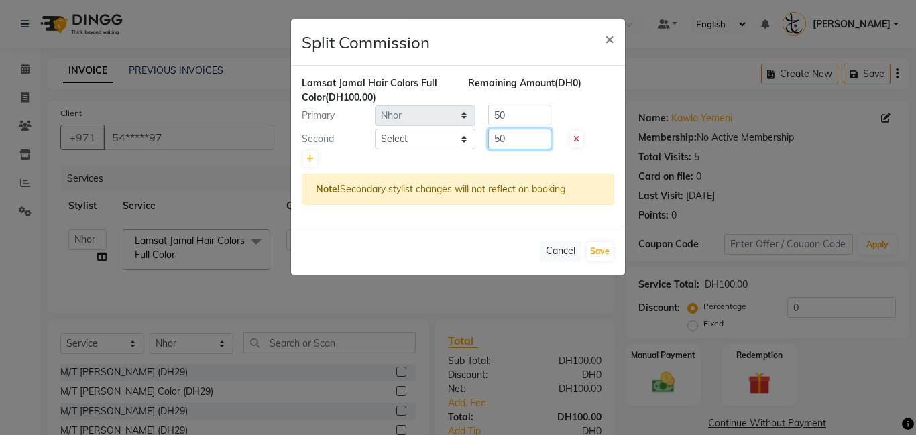
click at [506, 135] on input "50" at bounding box center [519, 139] width 63 height 21
type input "5"
type input "40"
click at [465, 144] on select "Select [PERSON_NAME] Amna [PERSON_NAME] [PERSON_NAME] Ebda Lamsat [PERSON_NAME]…" at bounding box center [425, 139] width 101 height 21
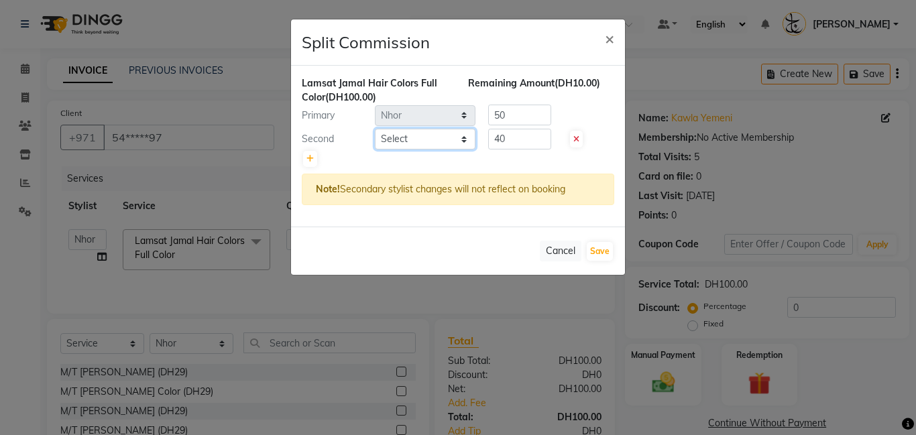
select select "79902"
click at [375, 129] on select "Select [PERSON_NAME] Amna [PERSON_NAME] [PERSON_NAME] Ebda Lamsat [PERSON_NAME]…" at bounding box center [425, 139] width 101 height 21
click at [514, 113] on input "50" at bounding box center [519, 115] width 63 height 21
type input "5"
type input "60"
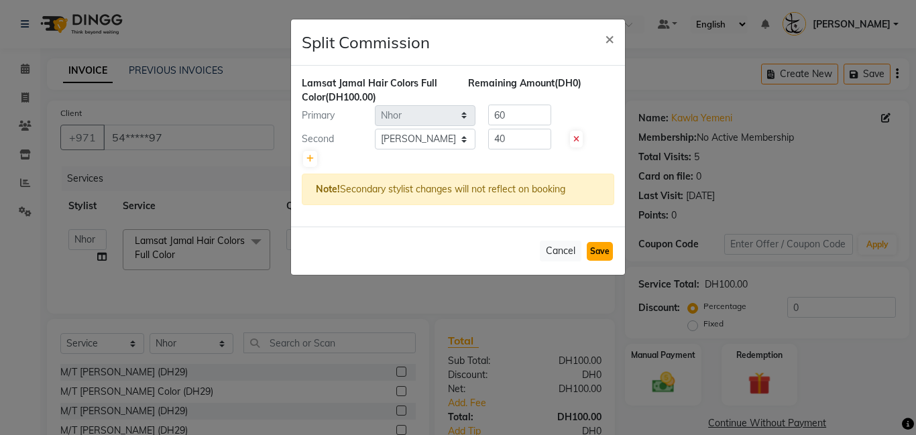
click at [600, 254] on button "Save" at bounding box center [600, 251] width 26 height 19
select select "Select"
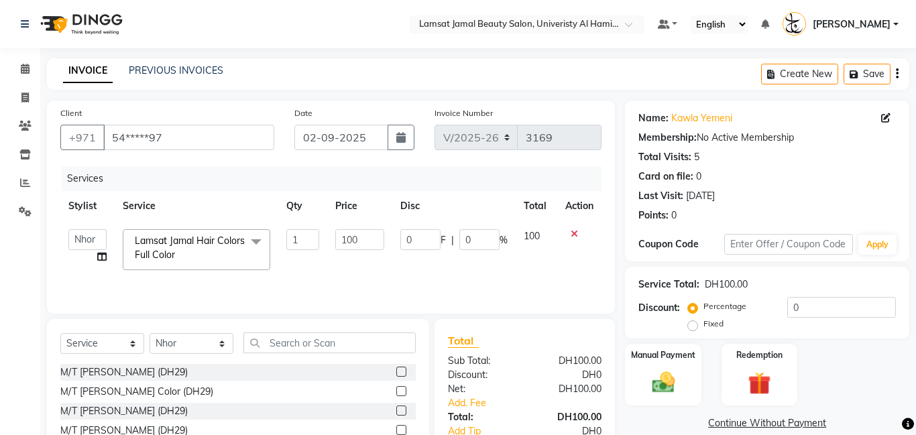
scroll to position [74, 0]
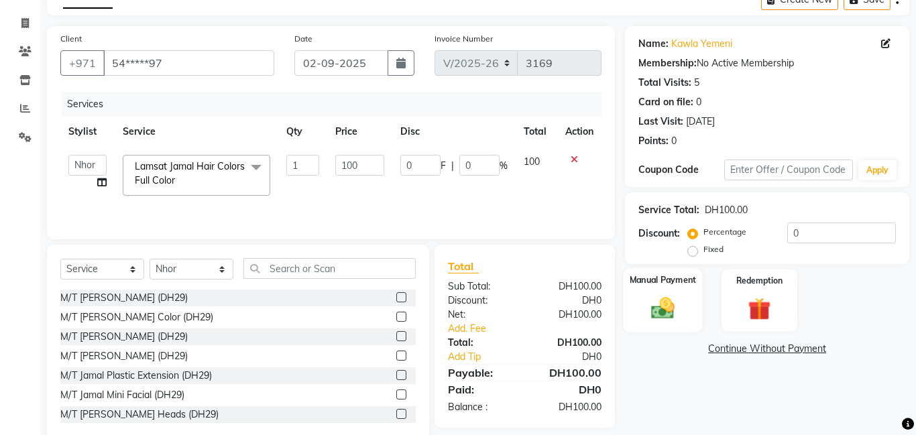
click at [663, 290] on div "Manual Payment" at bounding box center [663, 300] width 79 height 64
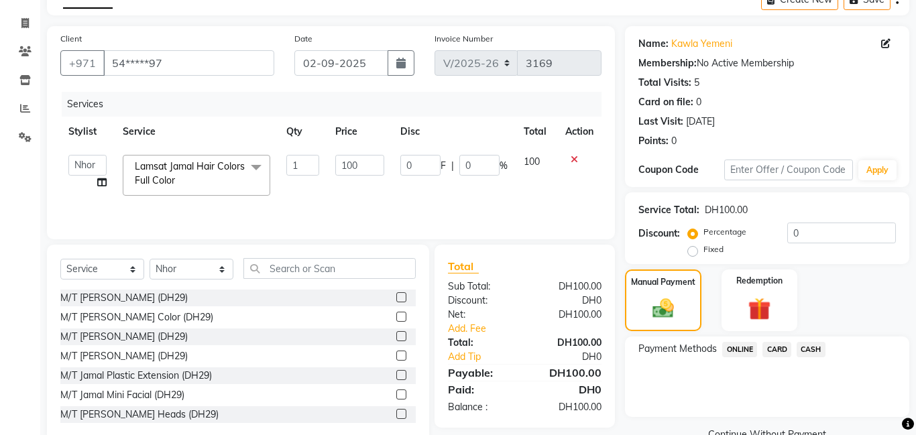
click at [808, 344] on span "CASH" at bounding box center [811, 349] width 29 height 15
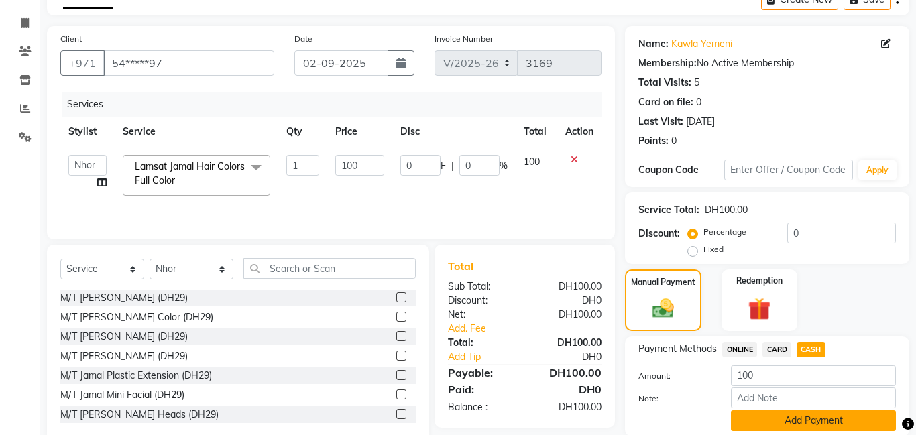
click at [802, 411] on button "Add Payment" at bounding box center [813, 421] width 165 height 21
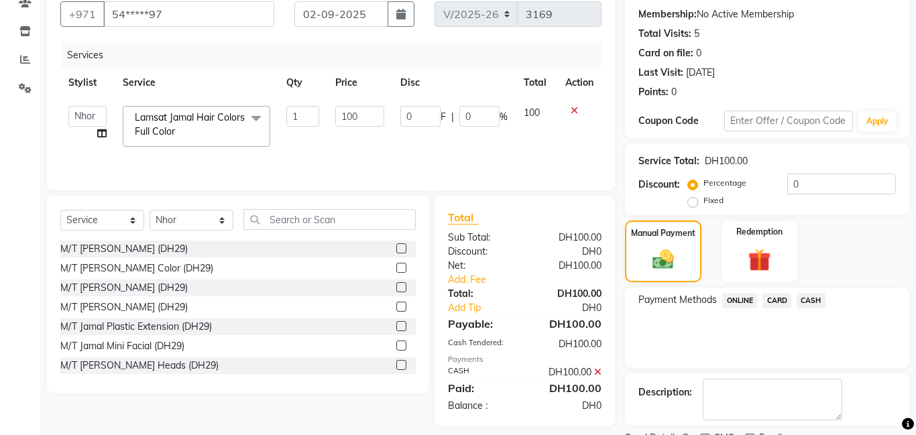
scroll to position [180, 0]
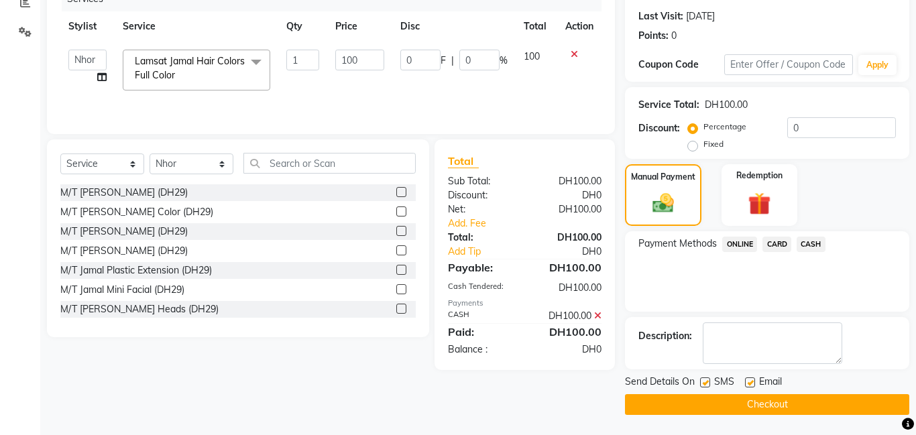
click at [730, 396] on button "Checkout" at bounding box center [767, 404] width 284 height 21
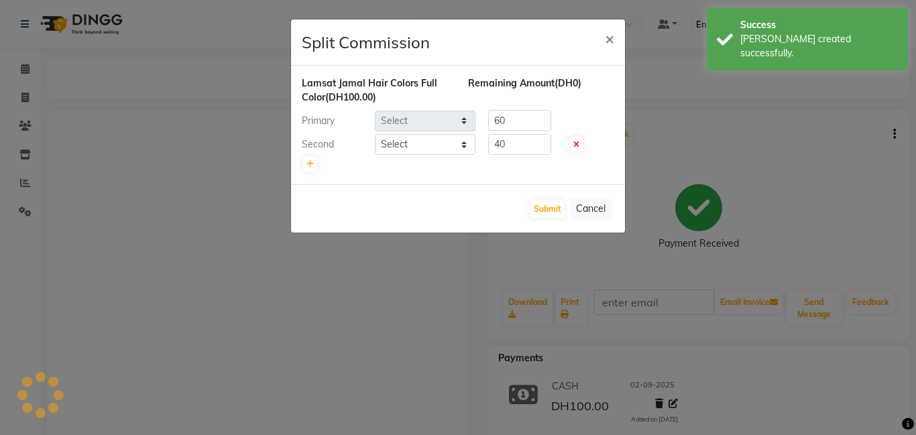
select select "79907"
select select "79902"
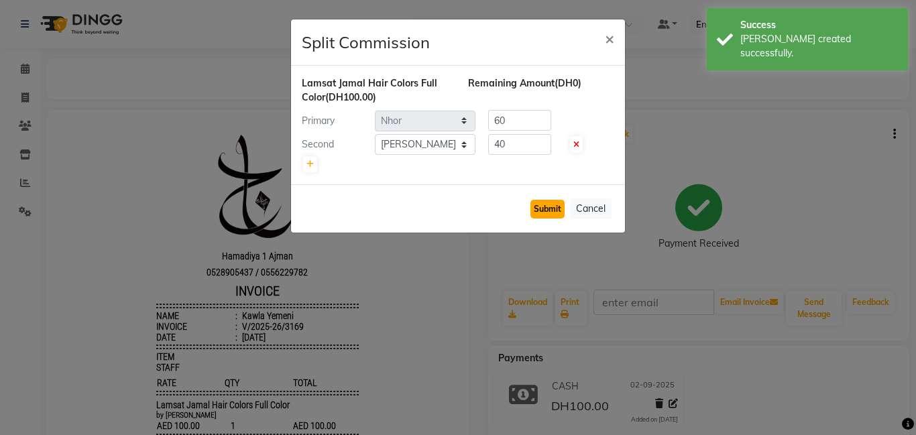
click at [560, 215] on button "Submit" at bounding box center [548, 209] width 34 height 19
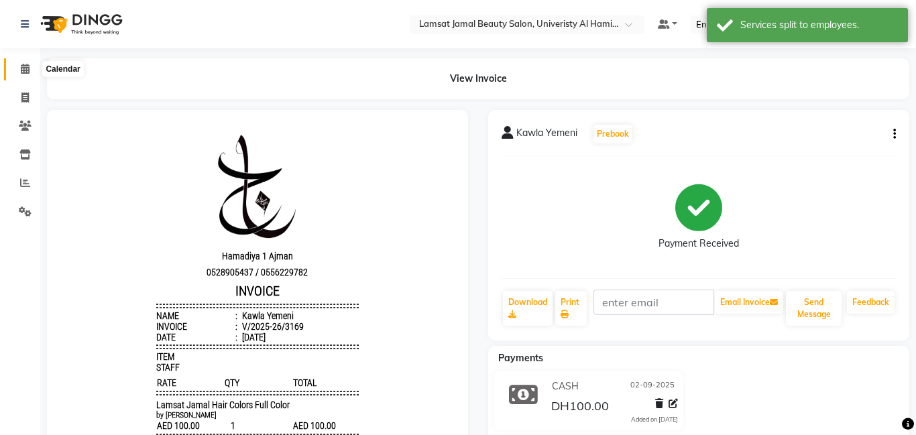
click at [30, 72] on span at bounding box center [24, 69] width 23 height 15
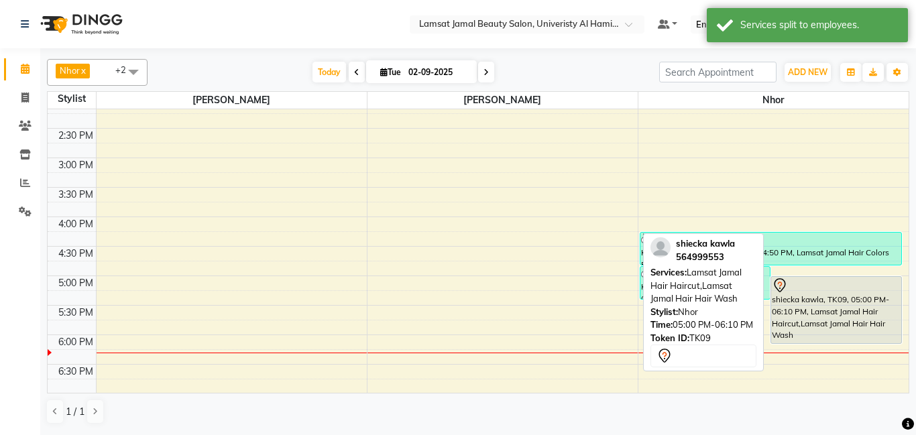
scroll to position [316, 0]
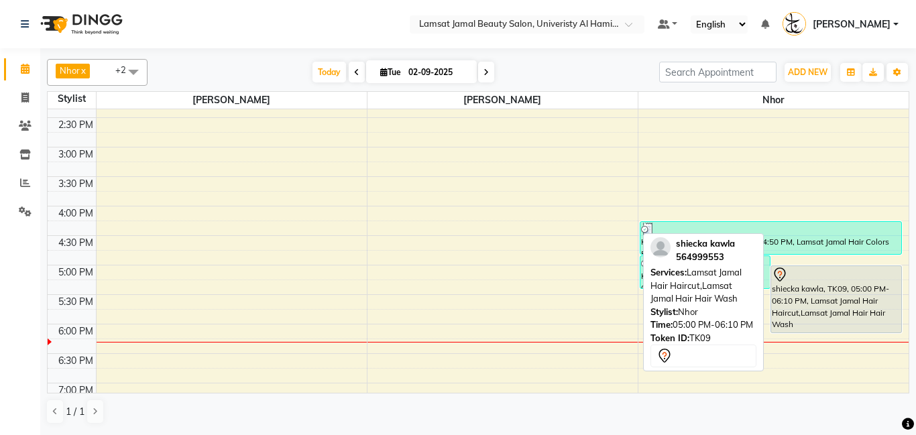
click at [830, 323] on div "shiecka kawla, TK09, 05:00 PM-06:10 PM, Lamsat Jamal Hair Haircut,Lamsat Jamal …" at bounding box center [836, 299] width 130 height 66
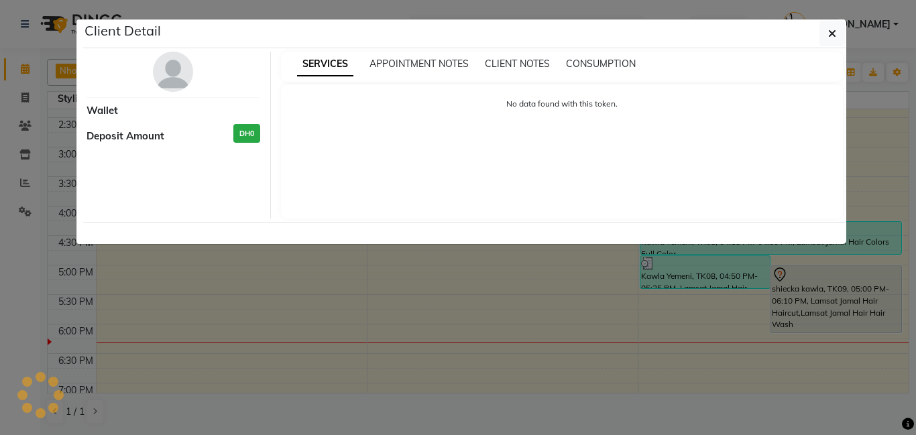
select select "7"
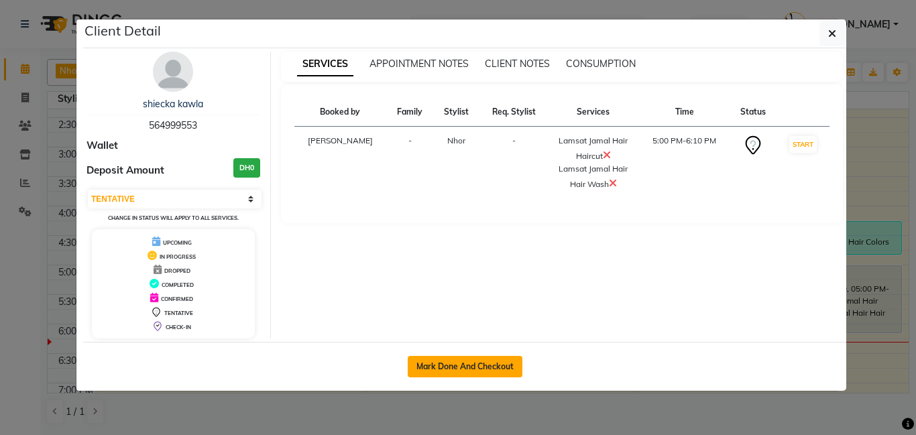
click at [447, 365] on button "Mark Done And Checkout" at bounding box center [465, 366] width 115 height 21
select select "service"
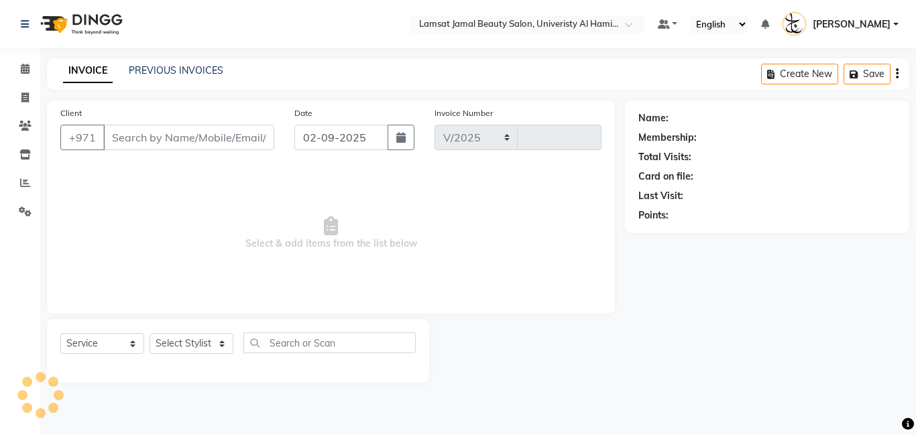
select select "8294"
type input "3170"
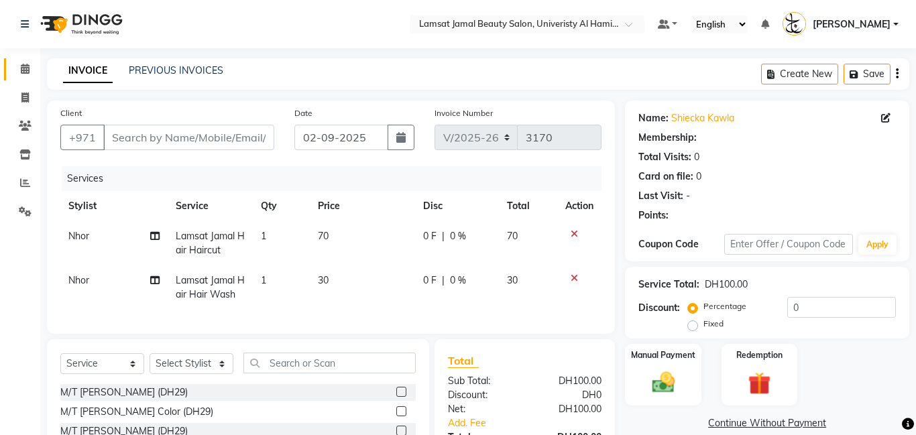
type input "56*****53"
select select "79907"
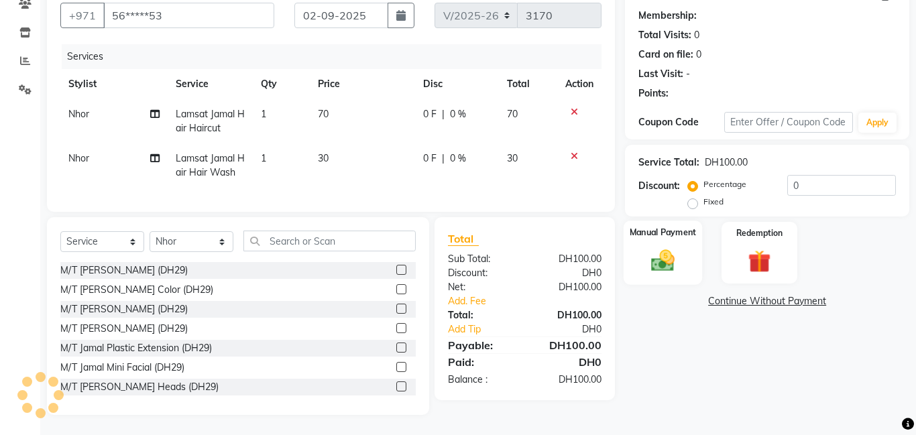
click at [669, 270] on img at bounding box center [663, 261] width 38 height 28
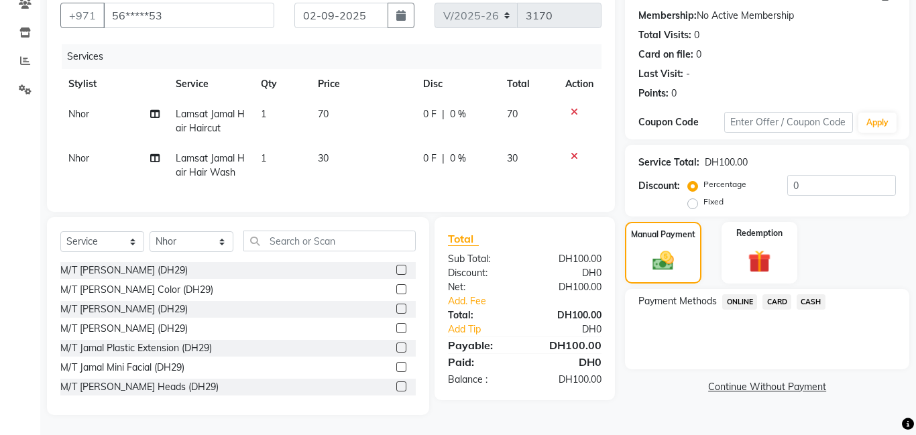
click at [814, 305] on span "CASH" at bounding box center [811, 301] width 29 height 15
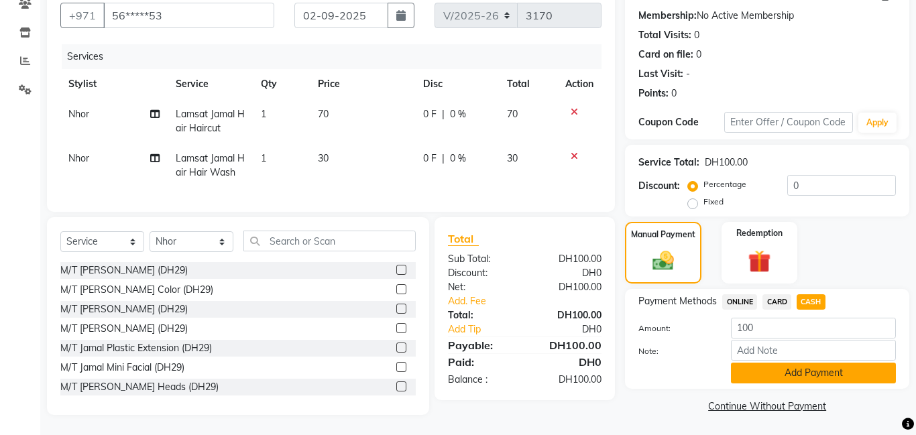
click at [806, 376] on button "Add Payment" at bounding box center [813, 373] width 165 height 21
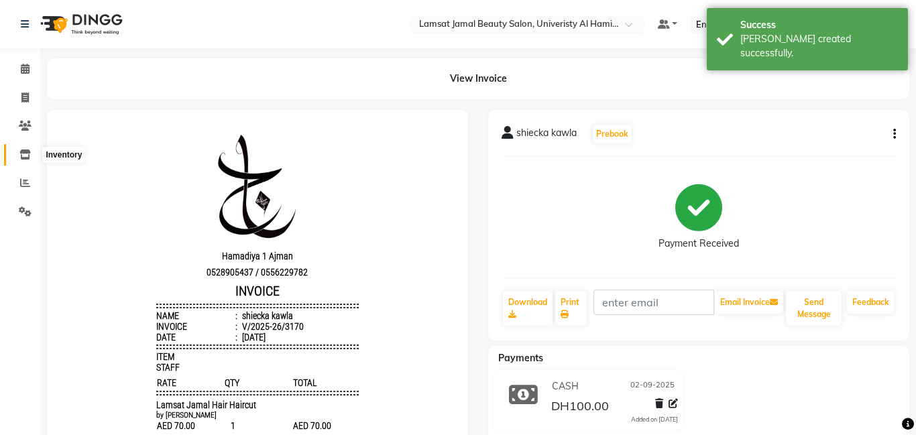
click at [28, 156] on icon at bounding box center [24, 155] width 11 height 10
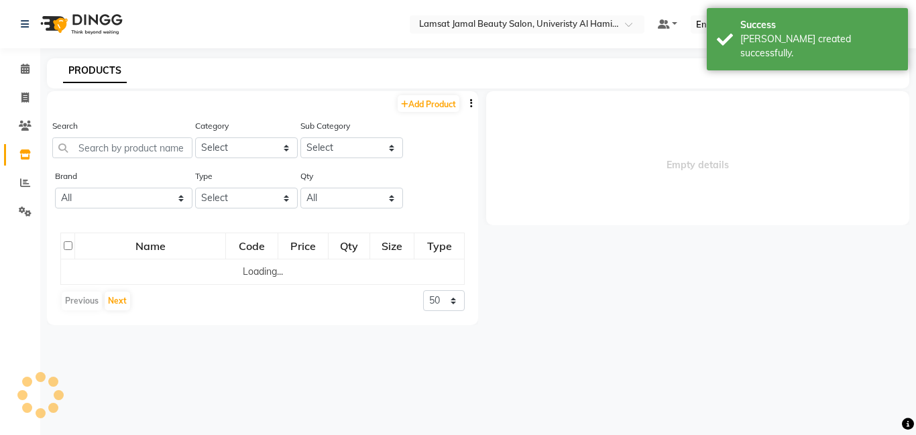
select select "all"
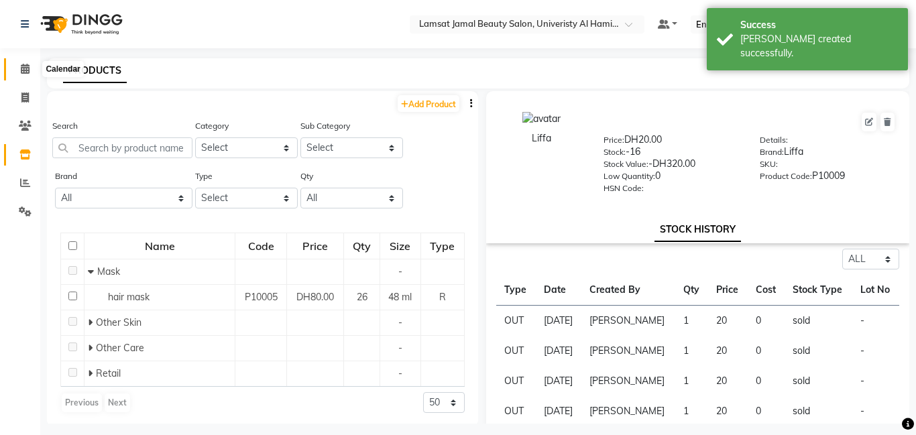
click at [28, 71] on icon at bounding box center [25, 69] width 9 height 10
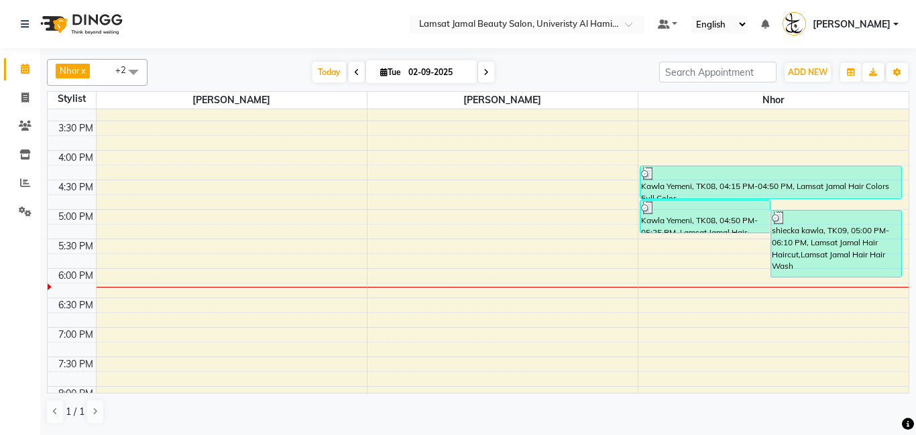
scroll to position [364, 0]
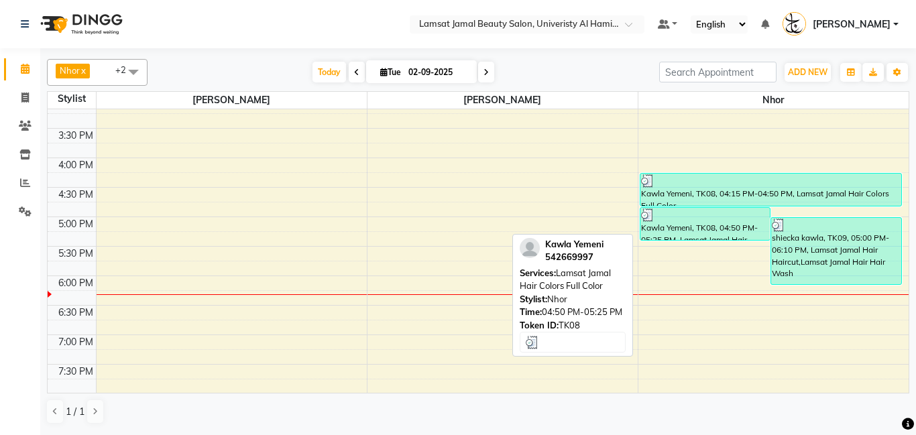
click at [695, 237] on div "Kawla Yemeni, TK08, 04:50 PM-05:25 PM, Lamsat Jamal Hair Colors Full Color" at bounding box center [706, 224] width 130 height 32
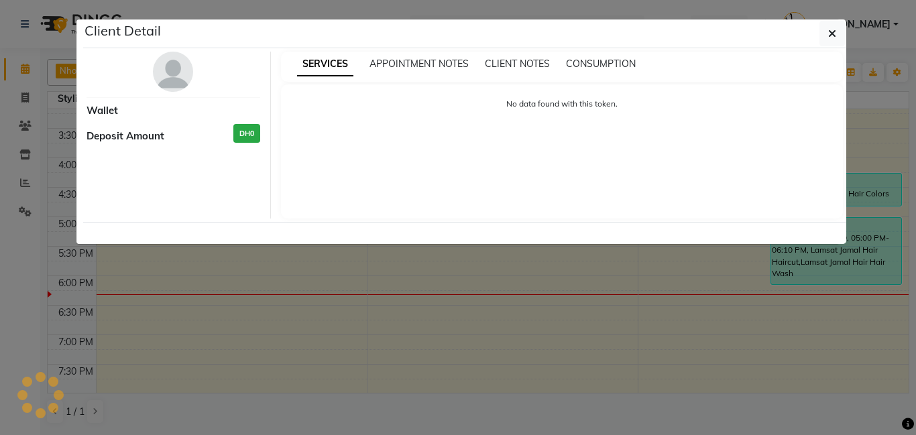
select select "3"
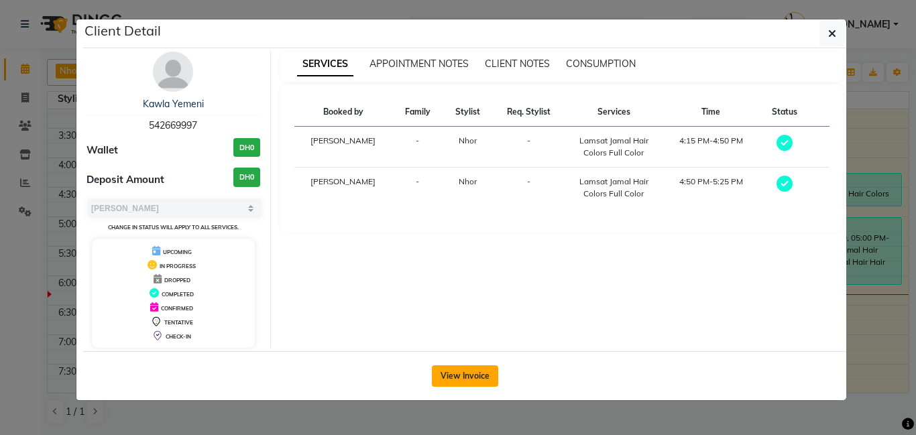
click at [482, 380] on button "View Invoice" at bounding box center [465, 376] width 66 height 21
